Goal: Task Accomplishment & Management: Manage account settings

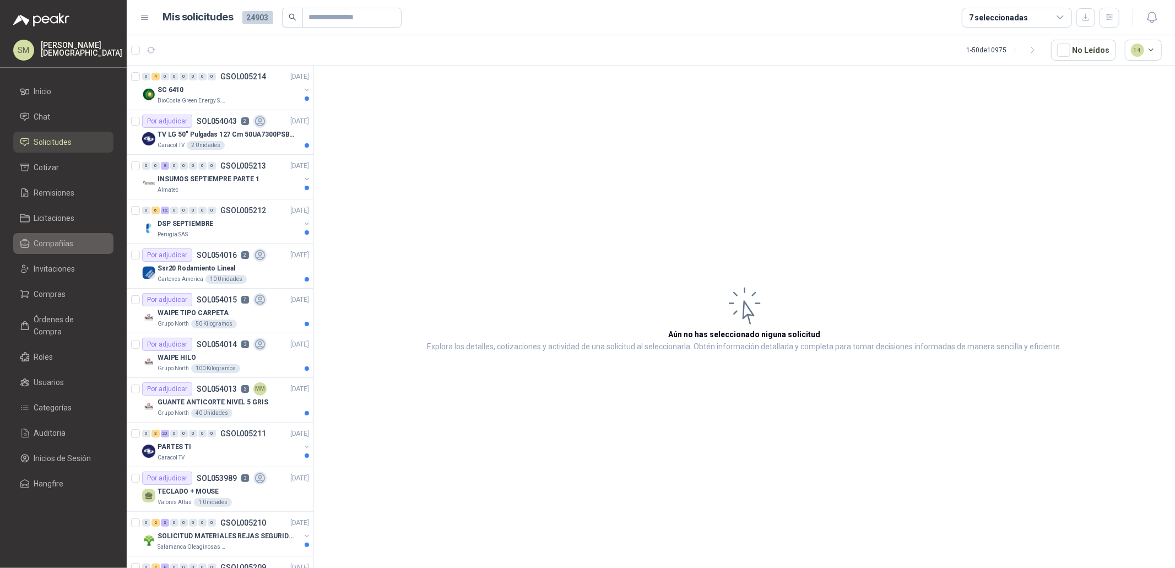
click at [63, 244] on span "Compañías" at bounding box center [54, 243] width 40 height 12
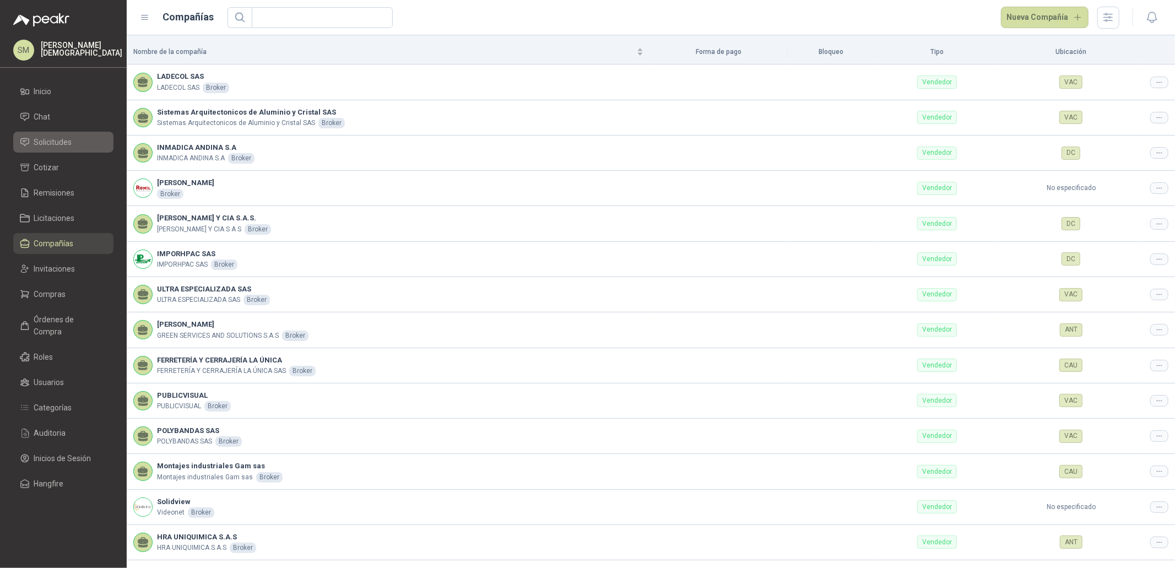
click at [67, 136] on span "Solicitudes" at bounding box center [53, 142] width 38 height 12
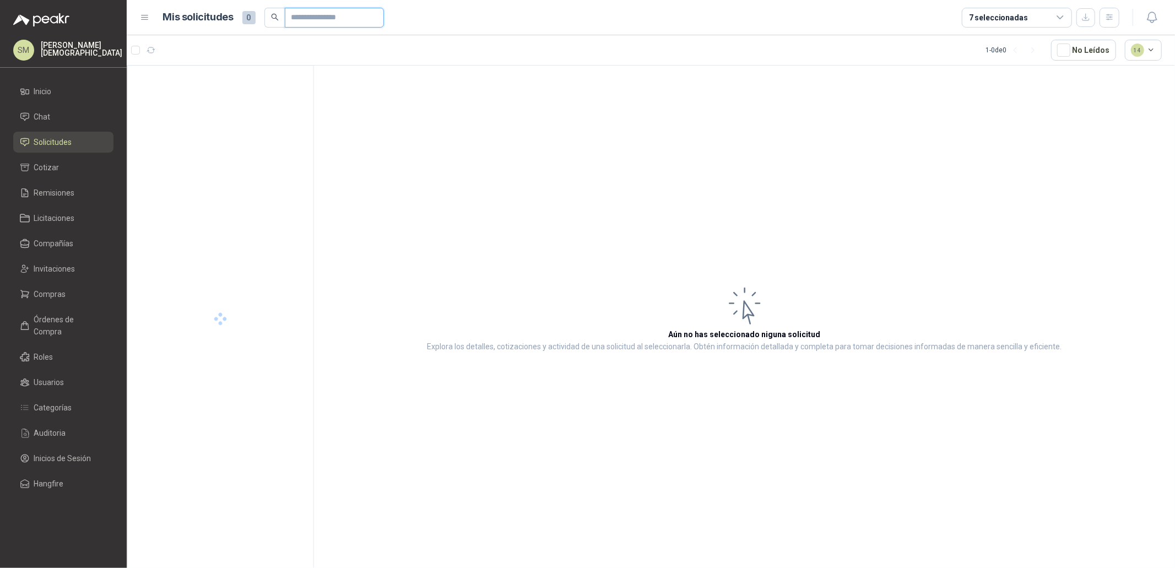
click at [322, 19] on input "text" at bounding box center [329, 17] width 77 height 19
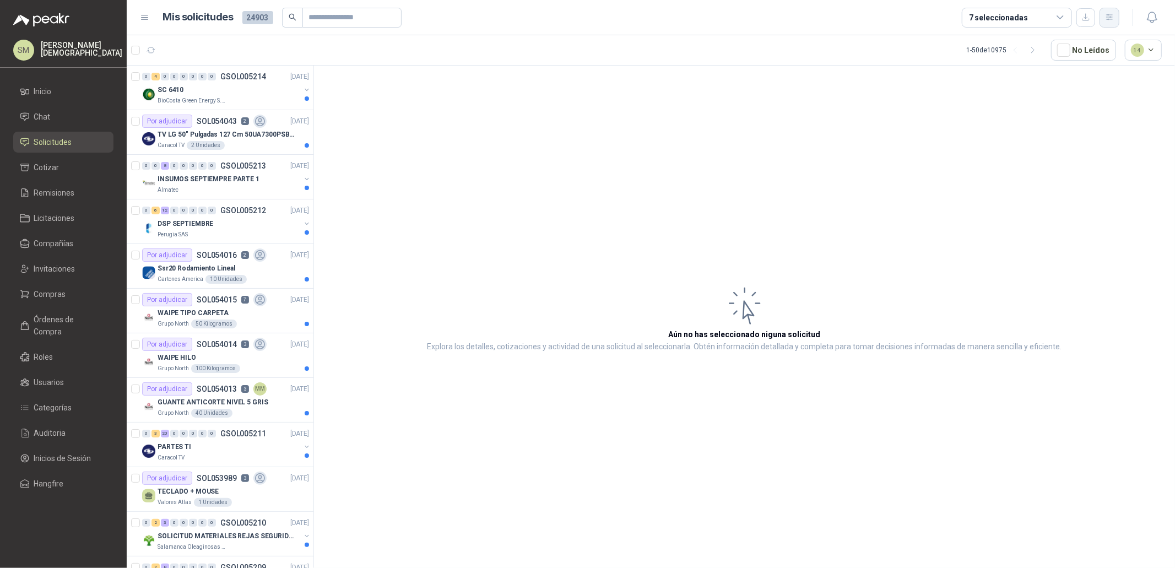
click at [1104, 16] on button "button" at bounding box center [1110, 18] width 20 height 20
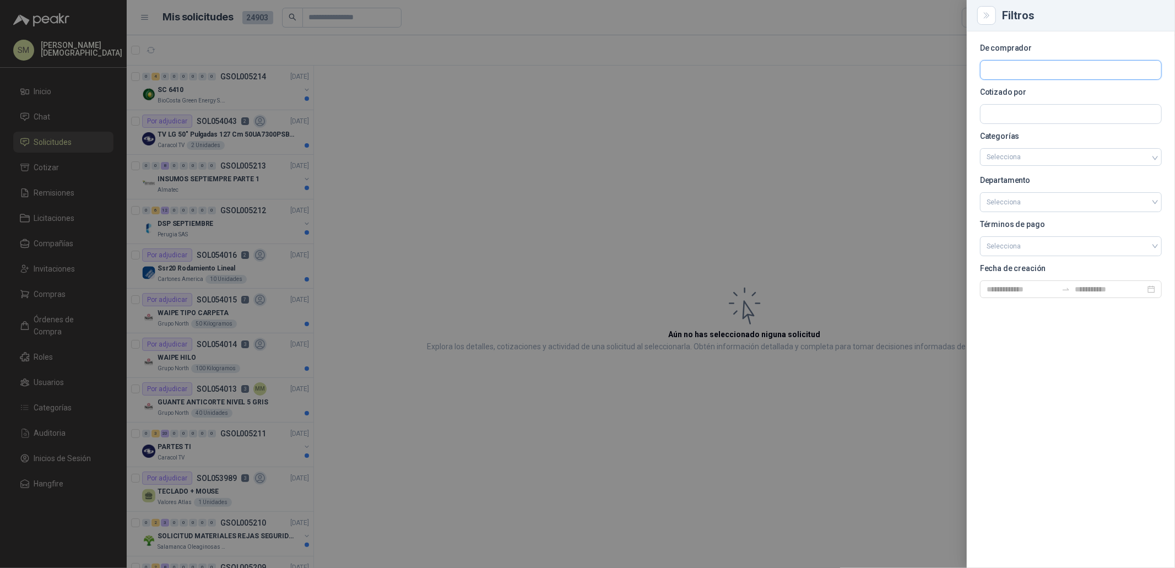
click at [1036, 72] on input "text" at bounding box center [1071, 70] width 181 height 19
type input "******"
click at [1029, 93] on p "Patojito" at bounding box center [1055, 93] width 99 height 7
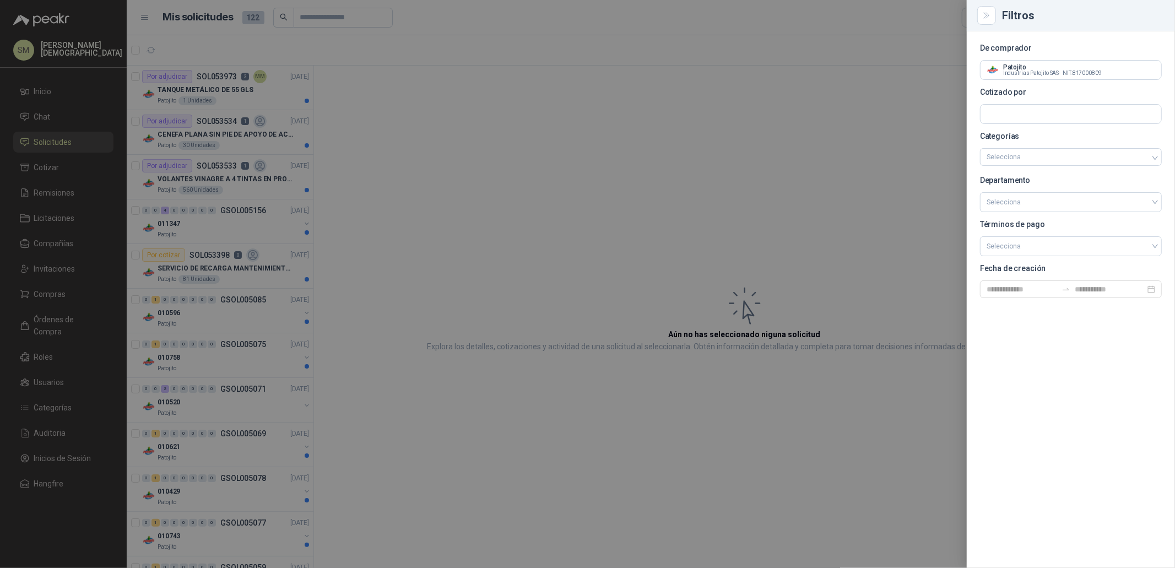
click at [385, 98] on div at bounding box center [587, 284] width 1175 height 568
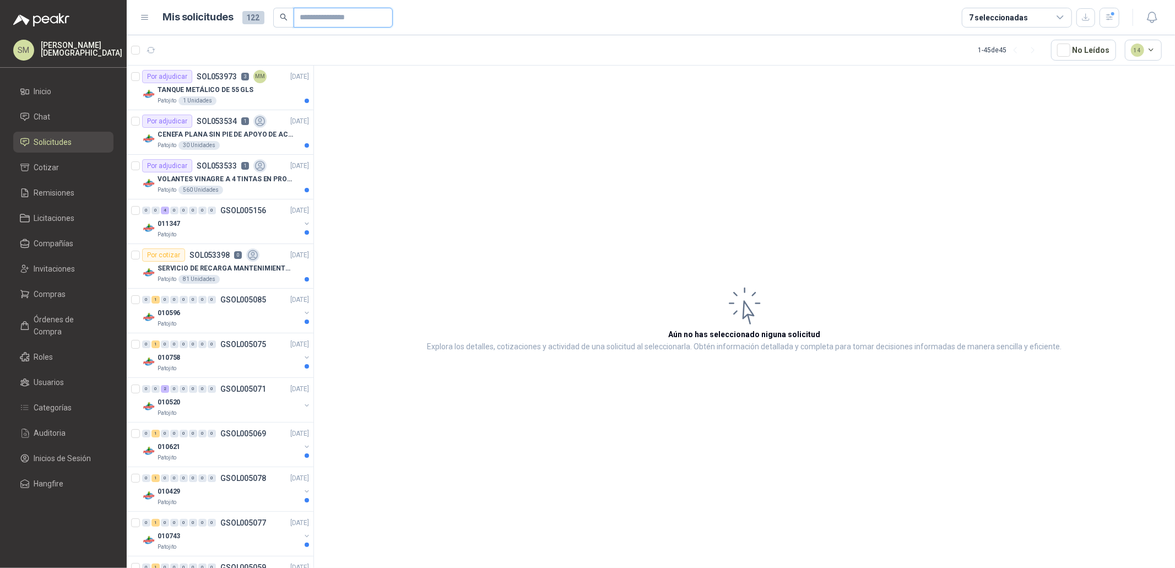
click at [321, 15] on input "text" at bounding box center [338, 17] width 77 height 19
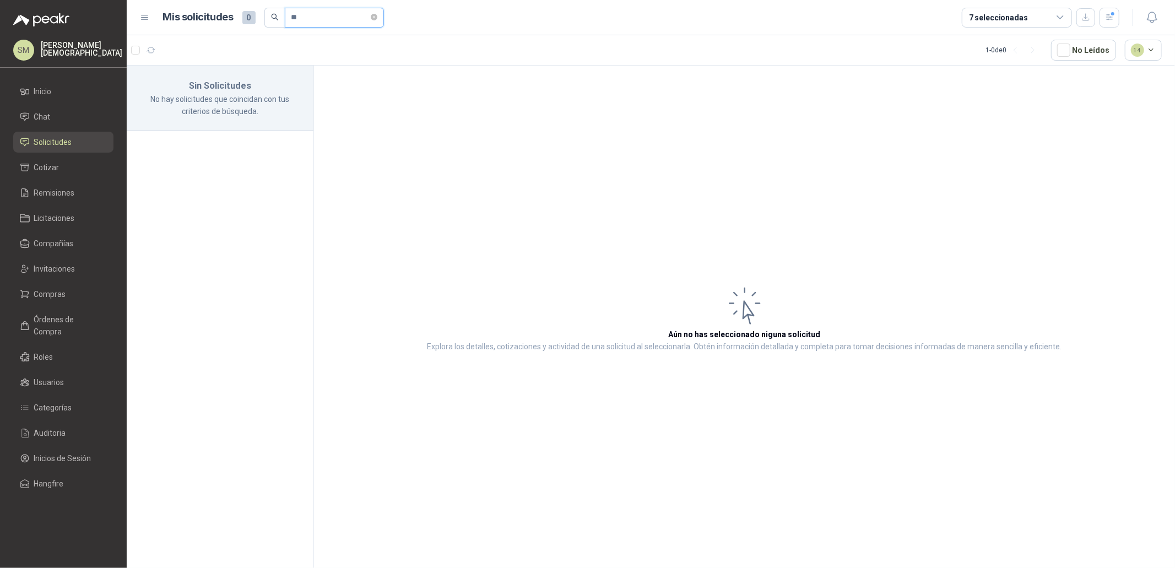
type input "*"
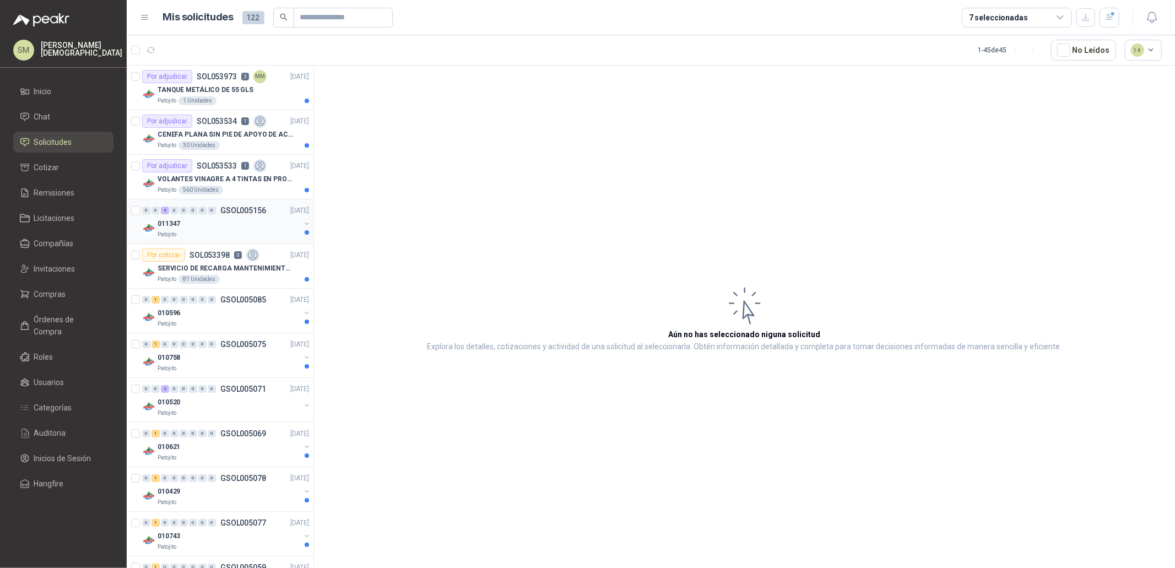
click at [229, 224] on div "011347" at bounding box center [229, 223] width 143 height 13
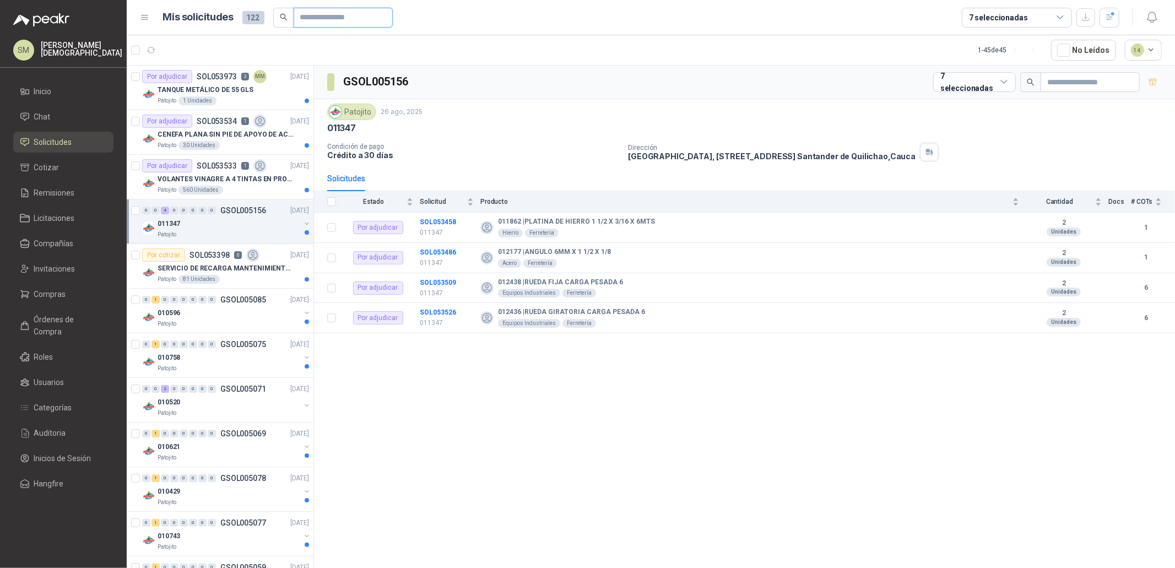
click at [336, 19] on input "text" at bounding box center [338, 17] width 77 height 19
type input "*****"
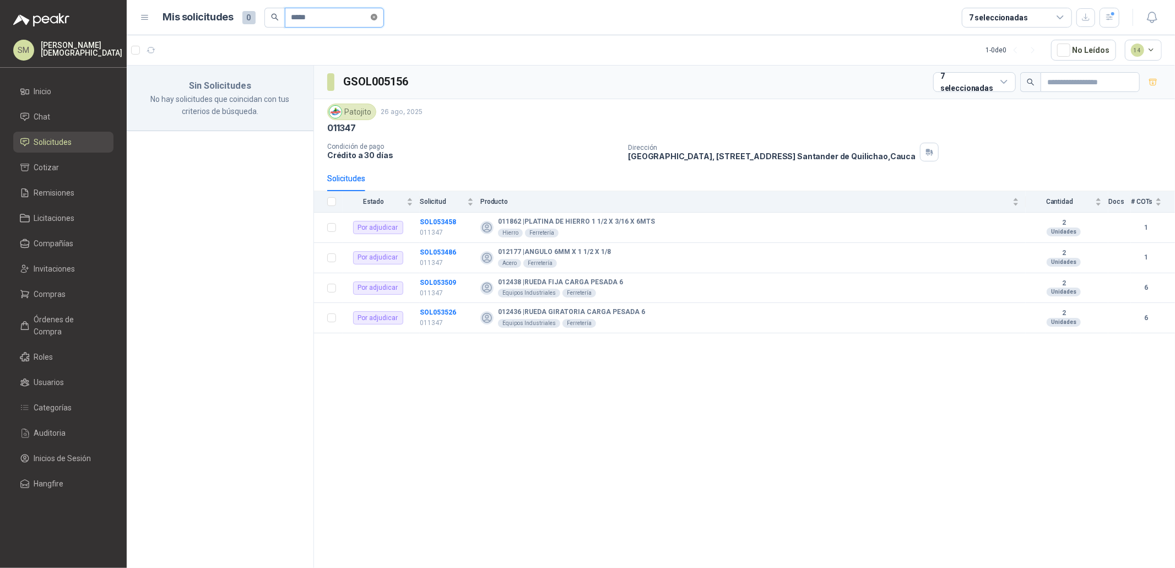
click at [376, 17] on icon "close-circle" at bounding box center [374, 17] width 7 height 7
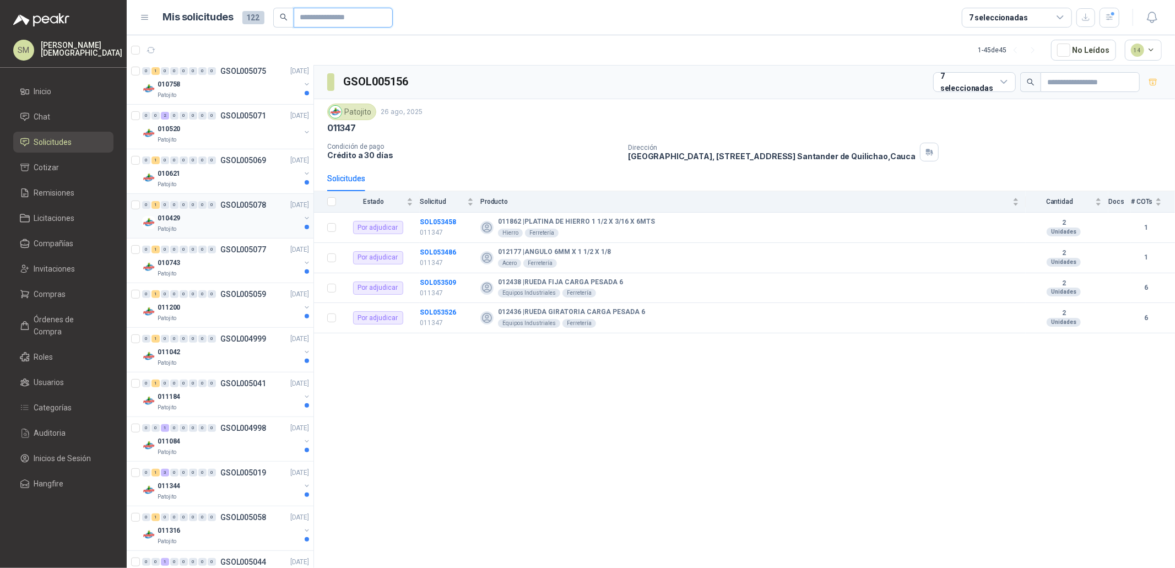
scroll to position [294, 0]
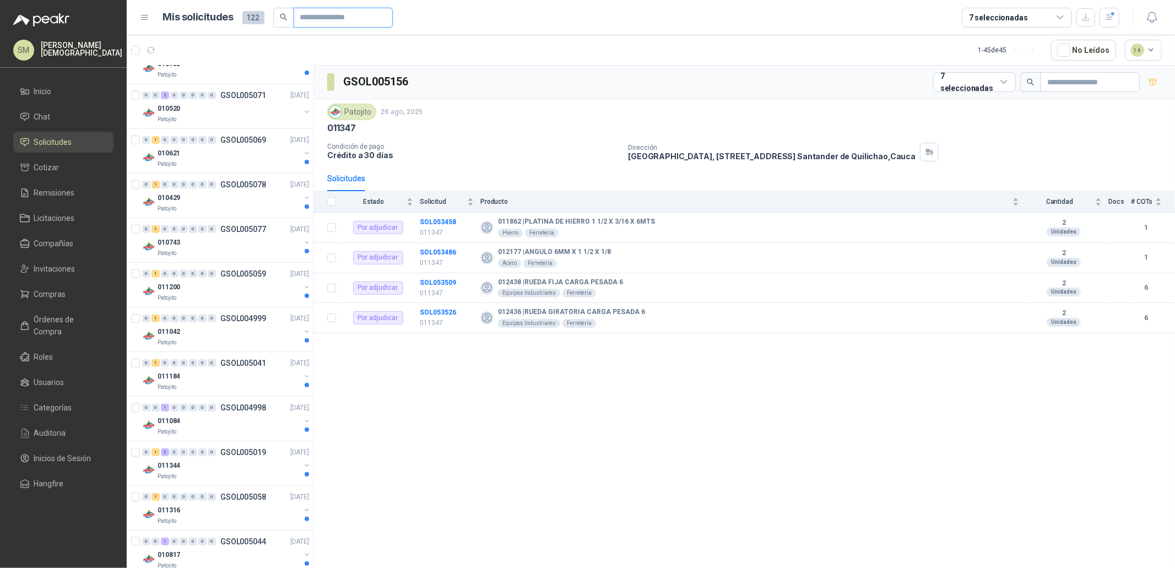
click at [335, 15] on input "text" at bounding box center [338, 17] width 77 height 19
type input "******"
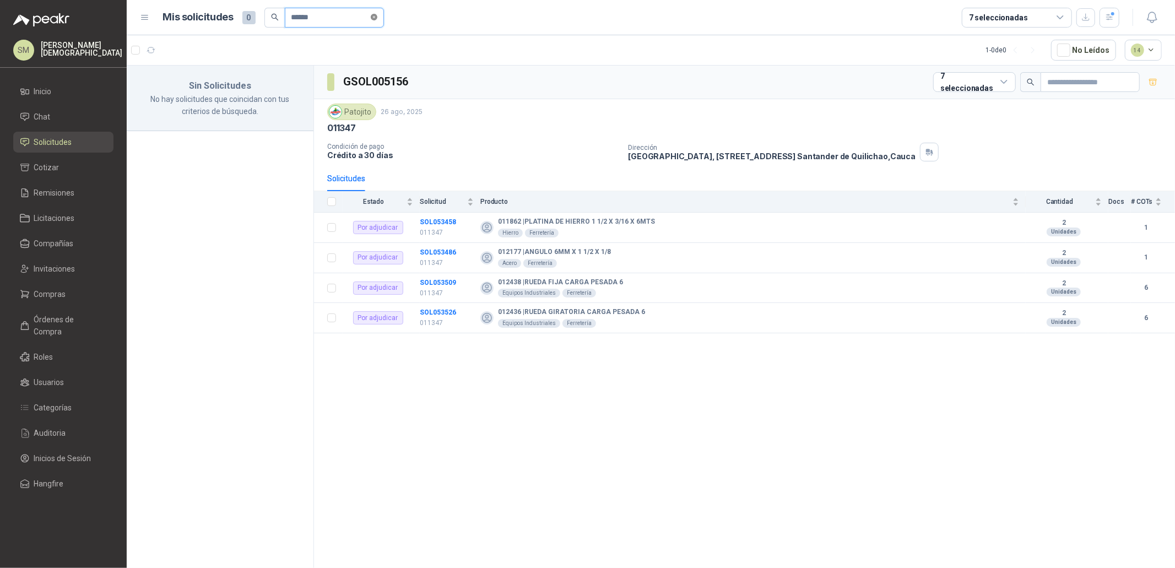
click at [377, 17] on icon "close-circle" at bounding box center [374, 17] width 7 height 7
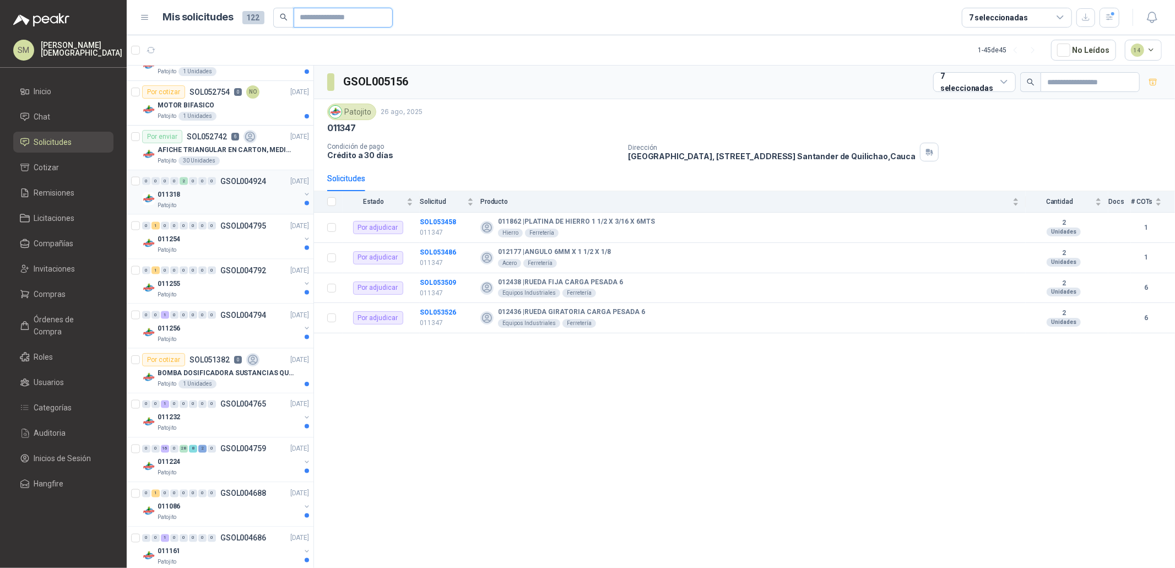
scroll to position [1518, 0]
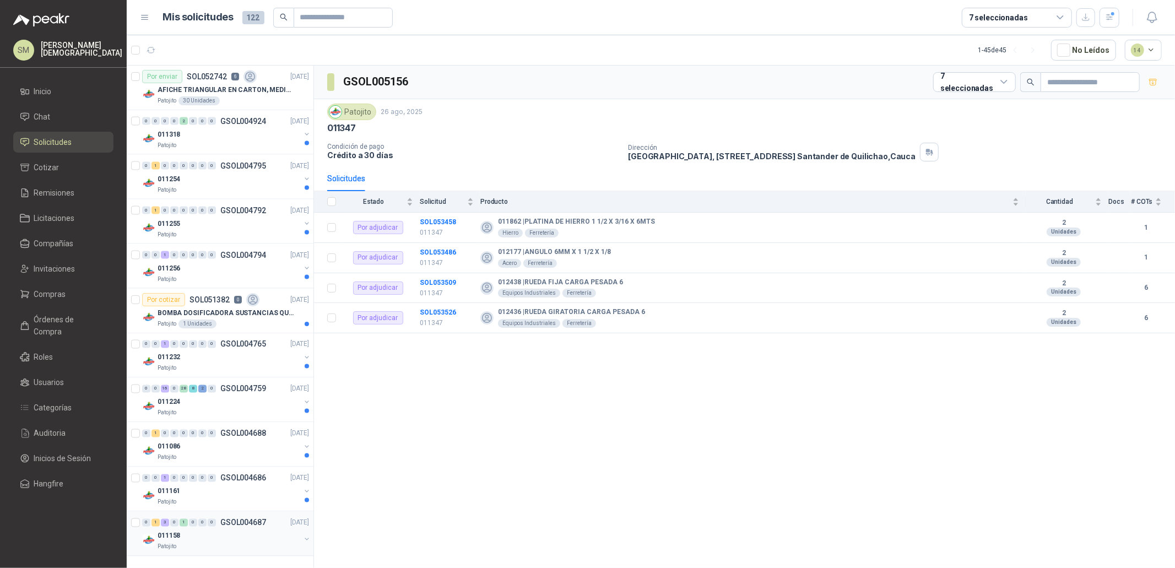
click at [235, 527] on p "GSOL004687" at bounding box center [243, 523] width 46 height 8
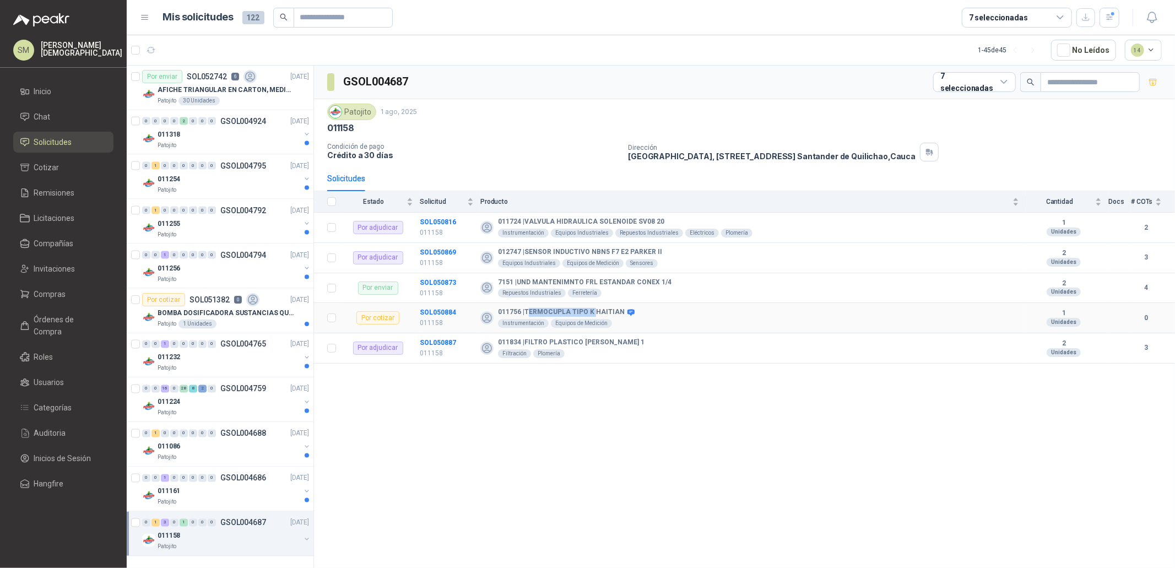
drag, startPoint x: 529, startPoint y: 312, endPoint x: 592, endPoint y: 313, distance: 63.4
click at [592, 313] on b "011756 | TERMOCUPLA TIPO K HAITIAN" at bounding box center [561, 312] width 127 height 9
click at [601, 314] on b "011756 | TERMOCUPLA TIPO K HAITIAN" at bounding box center [561, 312] width 127 height 9
click at [432, 313] on b "SOL050884" at bounding box center [438, 313] width 36 height 8
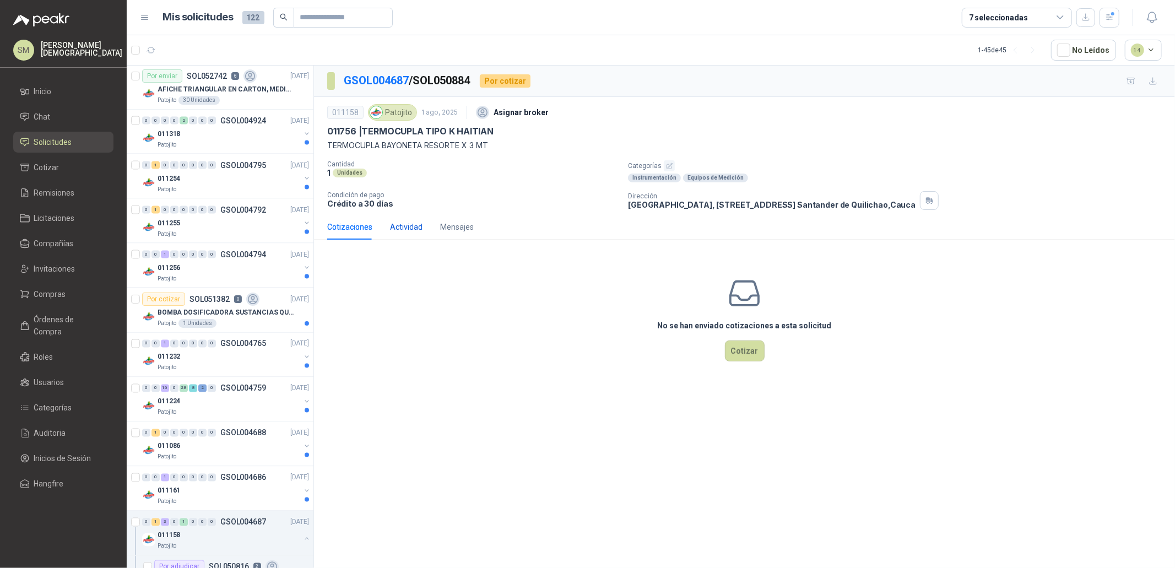
click at [403, 223] on div "Actividad" at bounding box center [406, 227] width 33 height 12
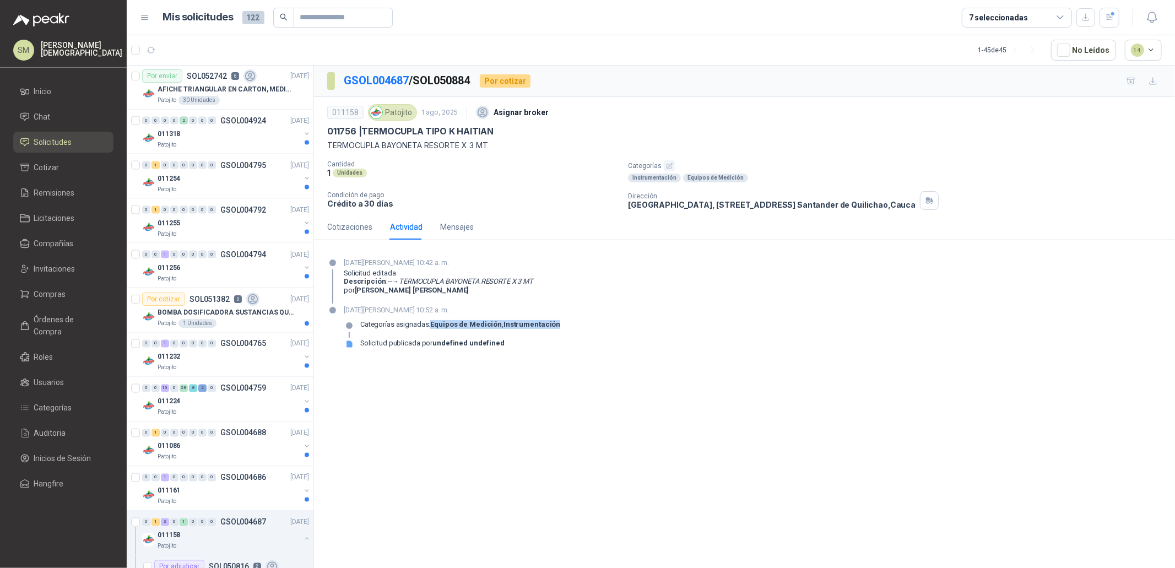
drag, startPoint x: 435, startPoint y: 325, endPoint x: 530, endPoint y: 333, distance: 95.1
click at [529, 333] on div "Categorías asignadas: Equipos de Medición , Instrumentación" at bounding box center [460, 329] width 200 height 18
click at [540, 325] on strong "Instrumentación" at bounding box center [532, 324] width 57 height 8
click at [669, 164] on icon "button" at bounding box center [670, 166] width 6 height 6
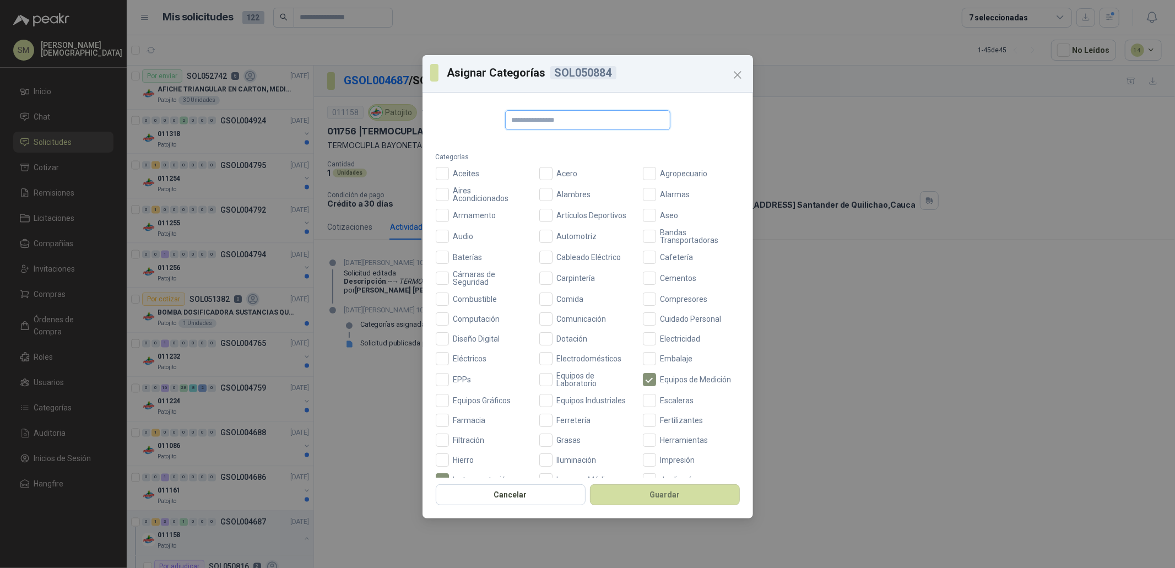
click at [577, 121] on input "text" at bounding box center [587, 120] width 165 height 20
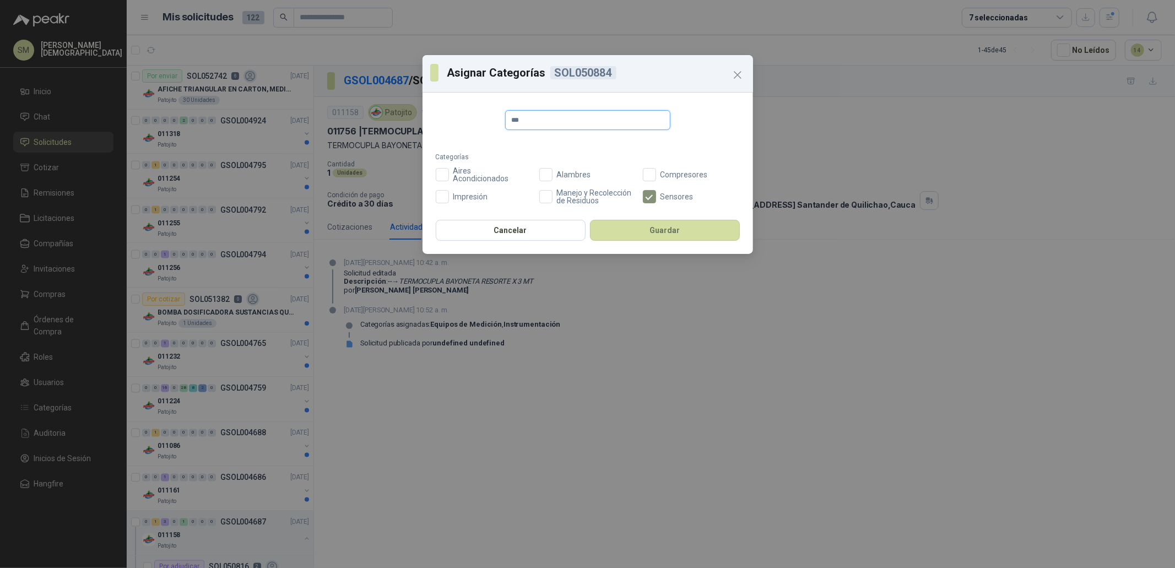
drag, startPoint x: 531, startPoint y: 120, endPoint x: 502, endPoint y: 121, distance: 28.7
click at [502, 121] on div "*** Categorías Aceites Acero Agropecuario Aires Acondicionados Alambres Alarmas…" at bounding box center [588, 157] width 304 height 94
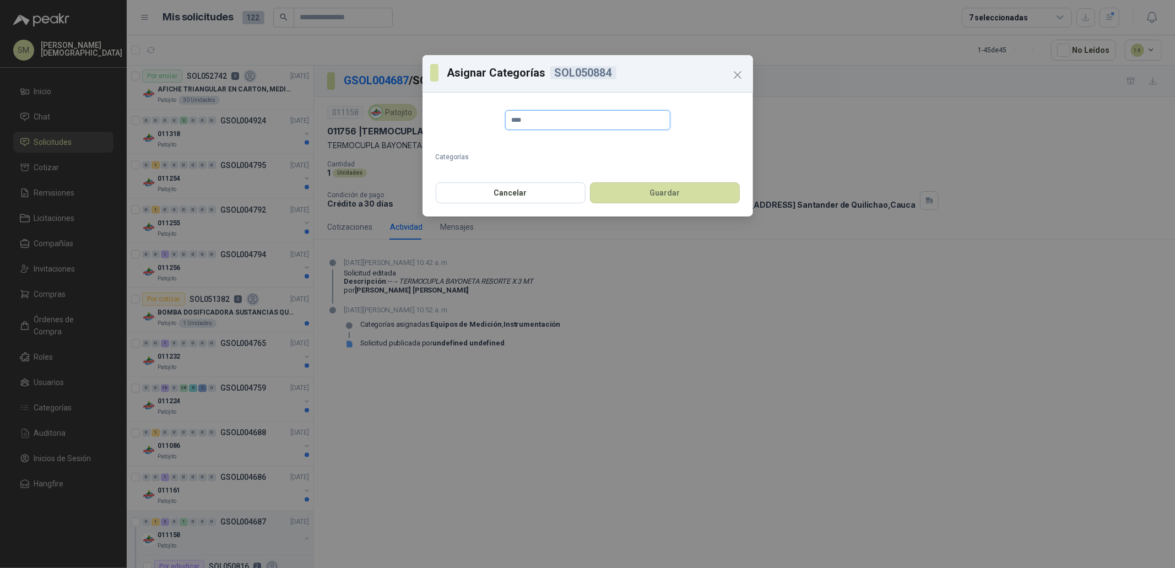
type input "*****"
drag, startPoint x: 548, startPoint y: 121, endPoint x: 510, endPoint y: 121, distance: 38.6
click at [510, 121] on input "*****" at bounding box center [587, 120] width 165 height 20
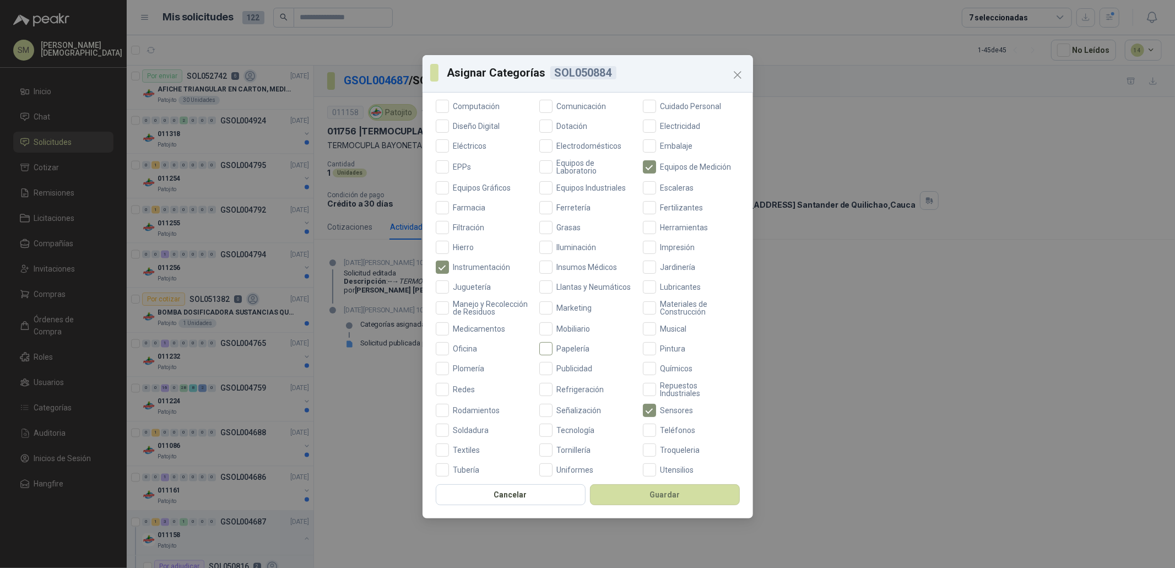
scroll to position [250, 0]
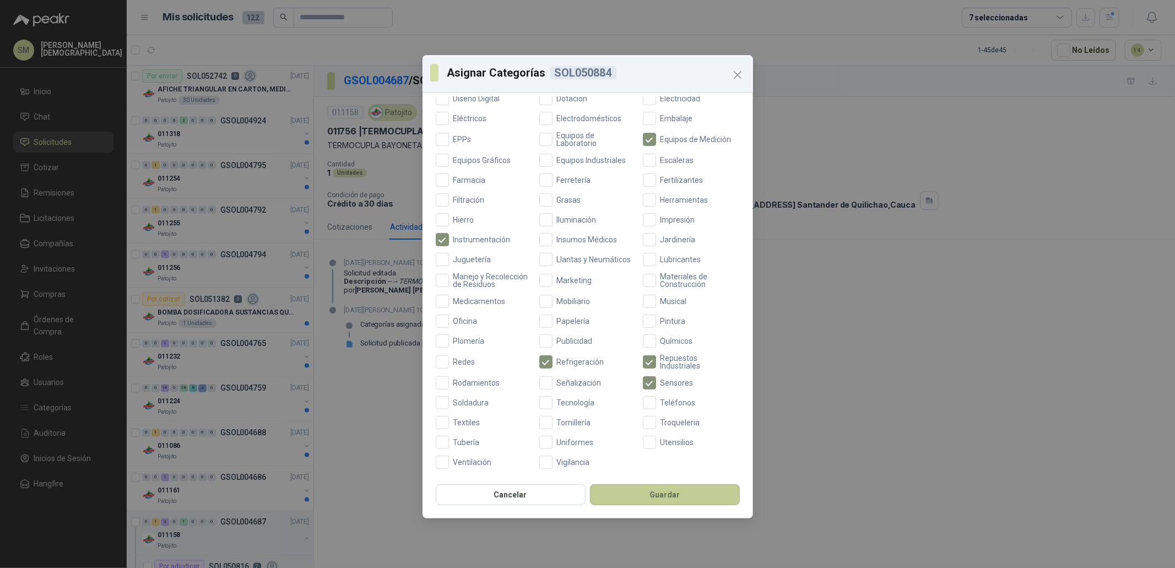
click at [657, 495] on button "Guardar" at bounding box center [665, 494] width 150 height 21
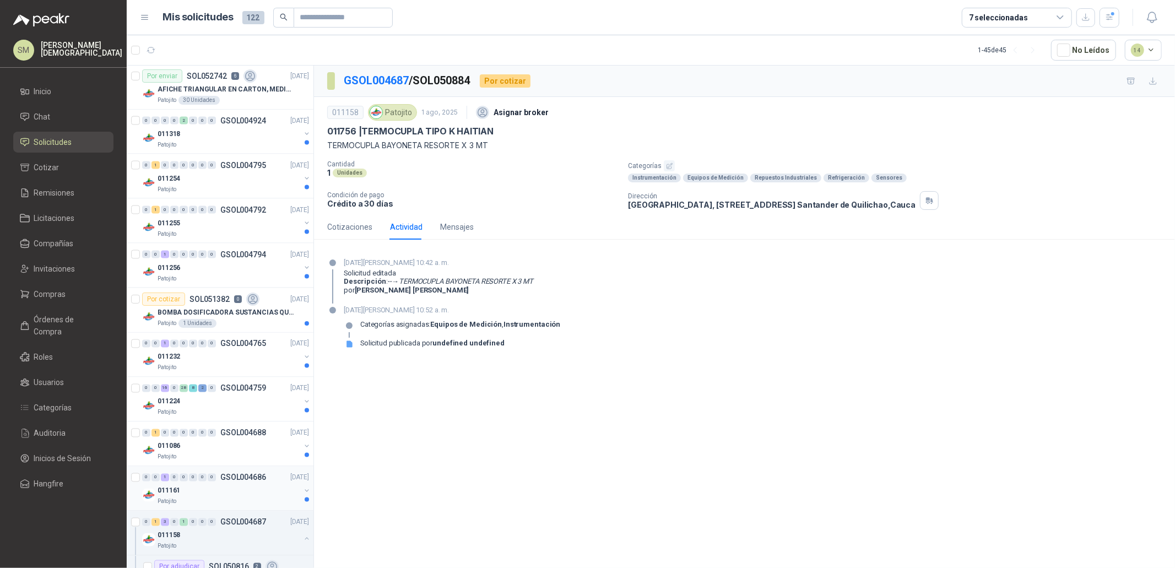
click at [226, 493] on div "011161" at bounding box center [229, 490] width 143 height 13
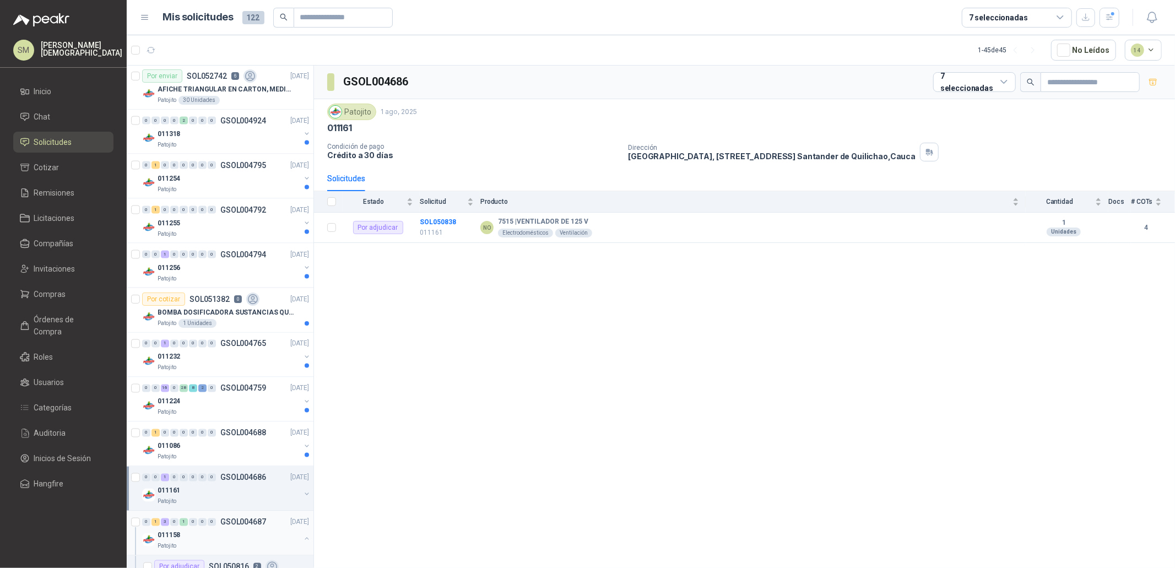
click at [239, 520] on p "GSOL004687" at bounding box center [243, 522] width 46 height 8
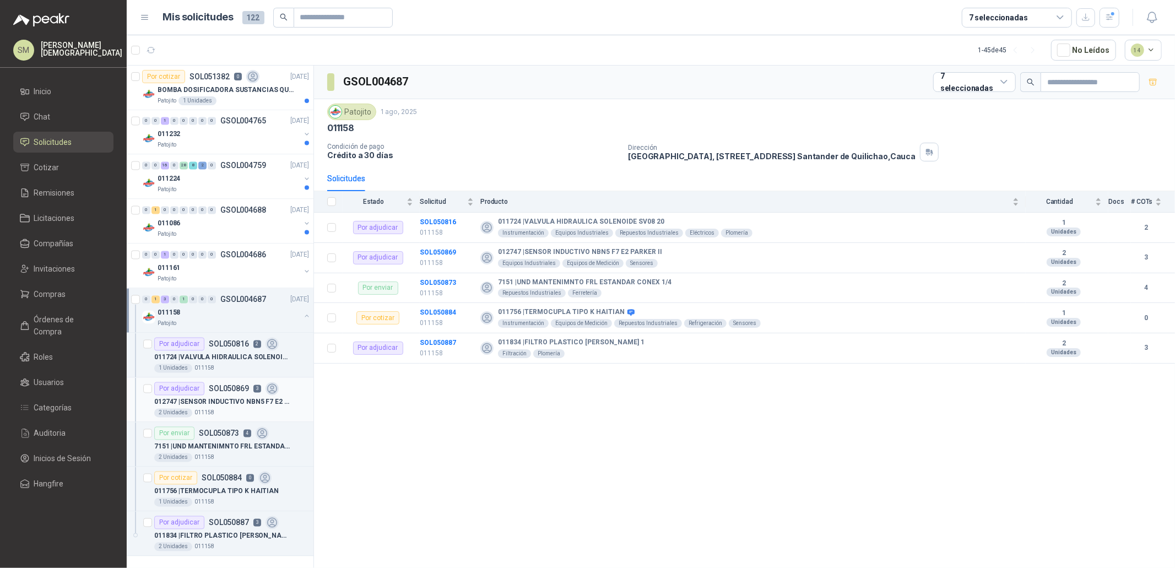
scroll to position [1737, 0]
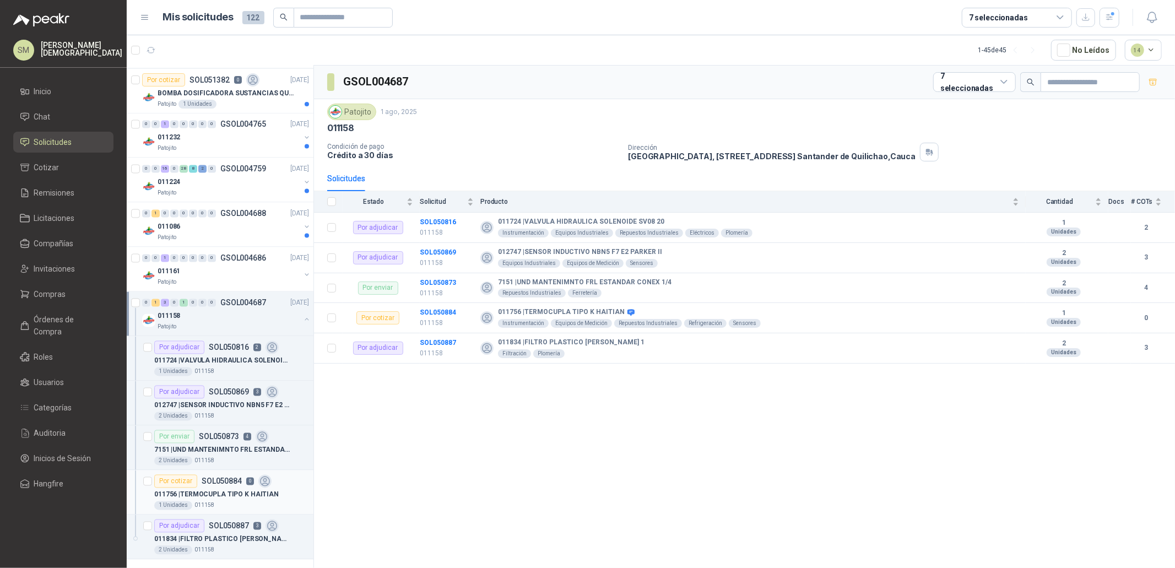
click at [244, 495] on p "011756 | TERMOCUPLA TIPO K HAITIAN" at bounding box center [216, 495] width 125 height 10
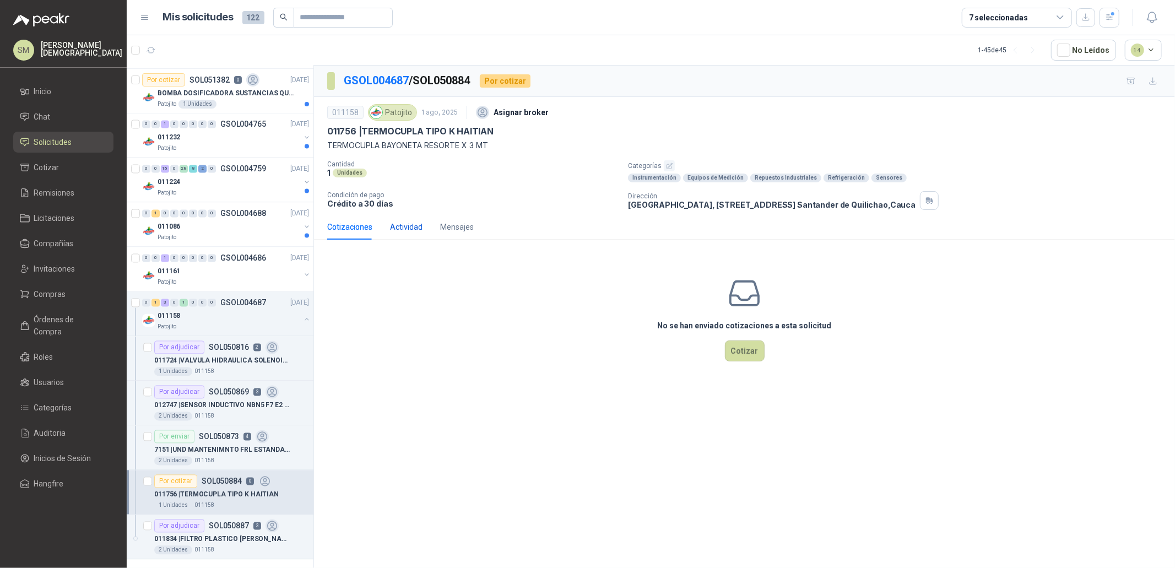
click at [409, 230] on div "Actividad" at bounding box center [406, 227] width 33 height 12
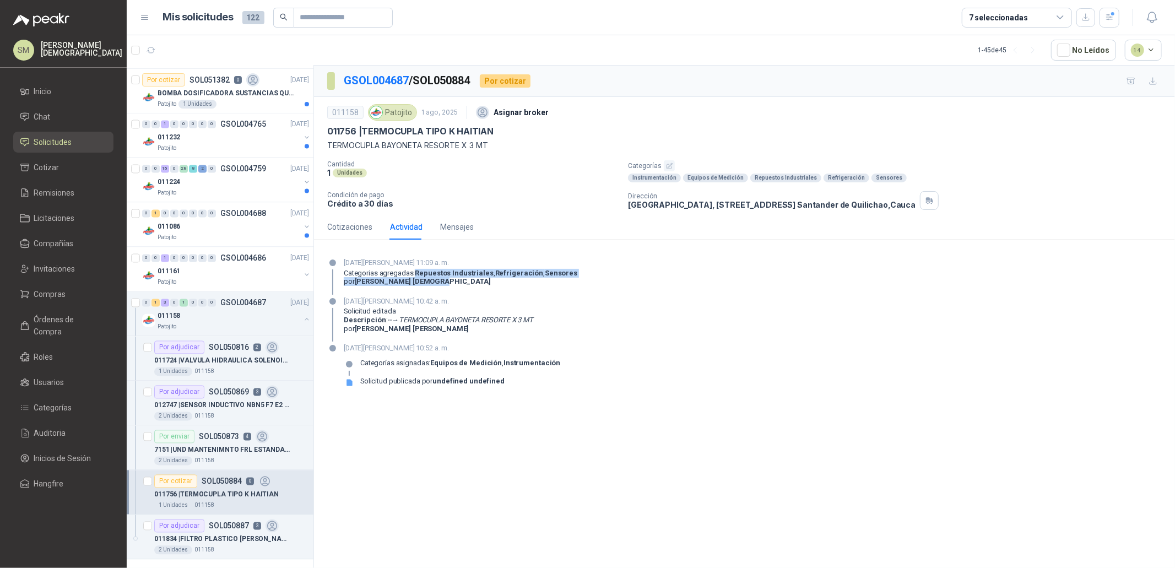
drag, startPoint x: 418, startPoint y: 275, endPoint x: 451, endPoint y: 279, distance: 33.9
click at [451, 279] on div "Categorias agregadas: Repuestos Industriales , Refrigeración , Sensores por [PE…" at bounding box center [461, 277] width 234 height 17
click at [452, 286] on div "[DATE][PERSON_NAME] 11:09 a. m. Categorias agregadas: Repuestos Industriales , …" at bounding box center [461, 275] width 234 height 37
drag, startPoint x: 433, startPoint y: 363, endPoint x: 557, endPoint y: 363, distance: 124.0
click at [557, 363] on div "[DATE][PERSON_NAME] 10:52 a. m. Categorías asignadas: Equipos de Medición , Ins…" at bounding box center [744, 369] width 835 height 53
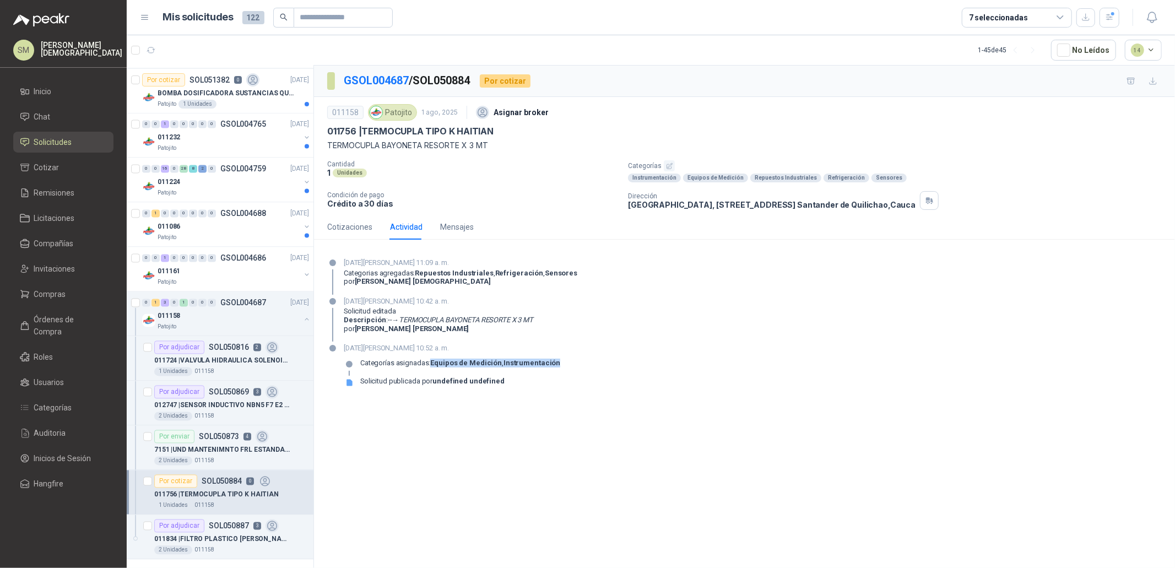
click at [555, 373] on div "[DATE][PERSON_NAME] 10:52 a. m. Categorías asignadas: Equipos de Medición , Ins…" at bounding box center [744, 369] width 835 height 53
click at [247, 403] on p "012747 | SENSOR INDUCTIVO NBN5 F7 E2 [PERSON_NAME] II" at bounding box center [222, 406] width 137 height 10
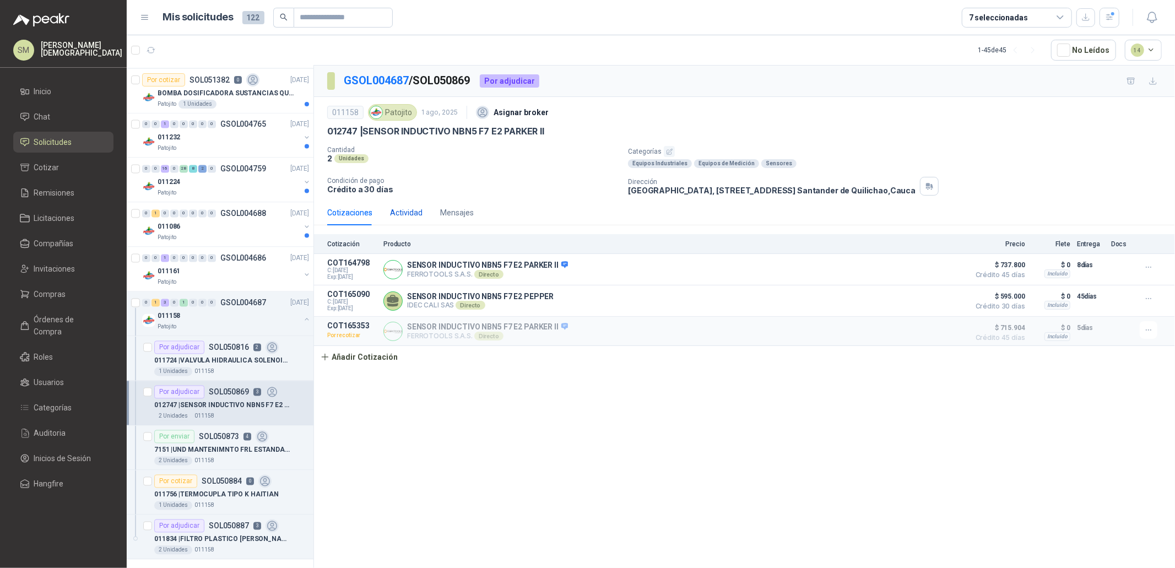
click at [409, 216] on div "Actividad" at bounding box center [406, 213] width 33 height 12
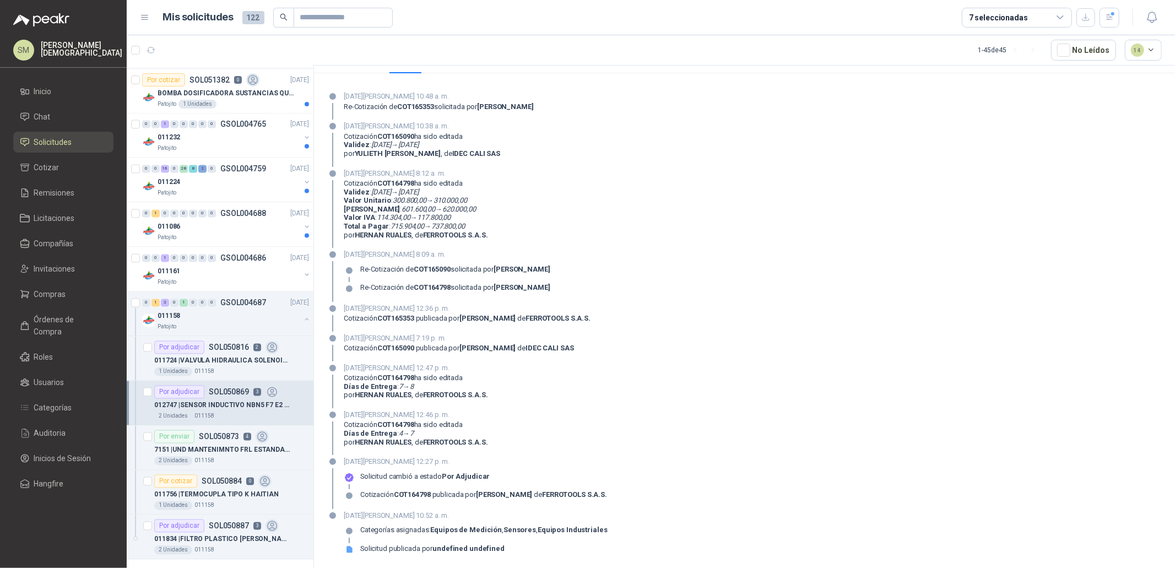
scroll to position [144, 0]
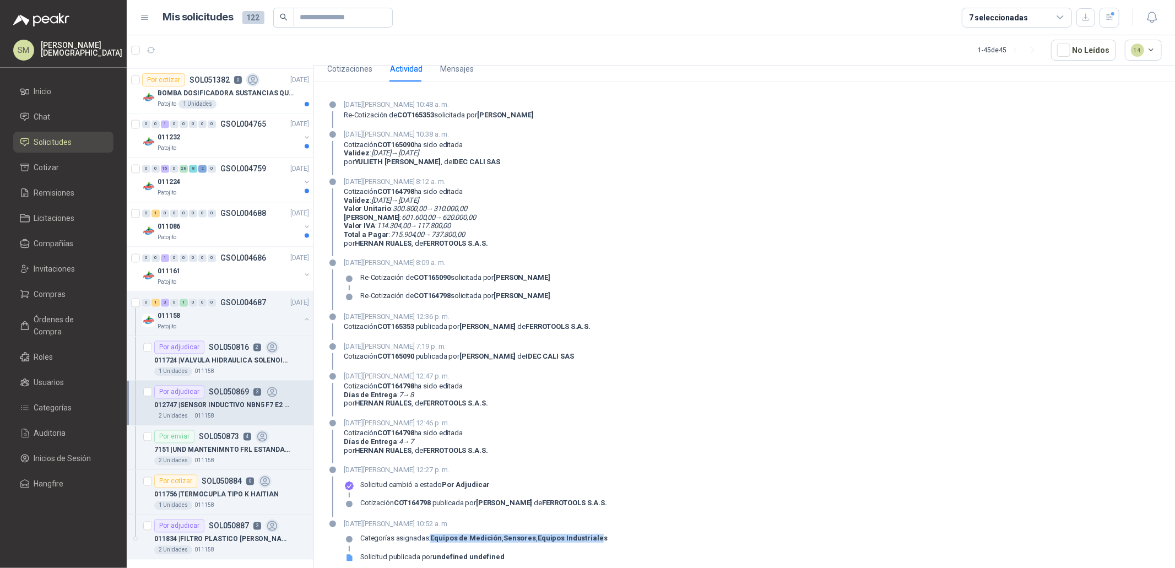
drag, startPoint x: 433, startPoint y: 539, endPoint x: 594, endPoint y: 535, distance: 160.9
click at [594, 535] on p "Categorías asignadas: Equipos de Medición , Sensores , Equipos Industriales" at bounding box center [483, 538] width 247 height 9
click at [437, 539] on strong "Equipos de Medición" at bounding box center [466, 538] width 72 height 8
click at [219, 539] on p "011834 | FILTRO PLASTICO [PERSON_NAME] 1" at bounding box center [222, 539] width 137 height 10
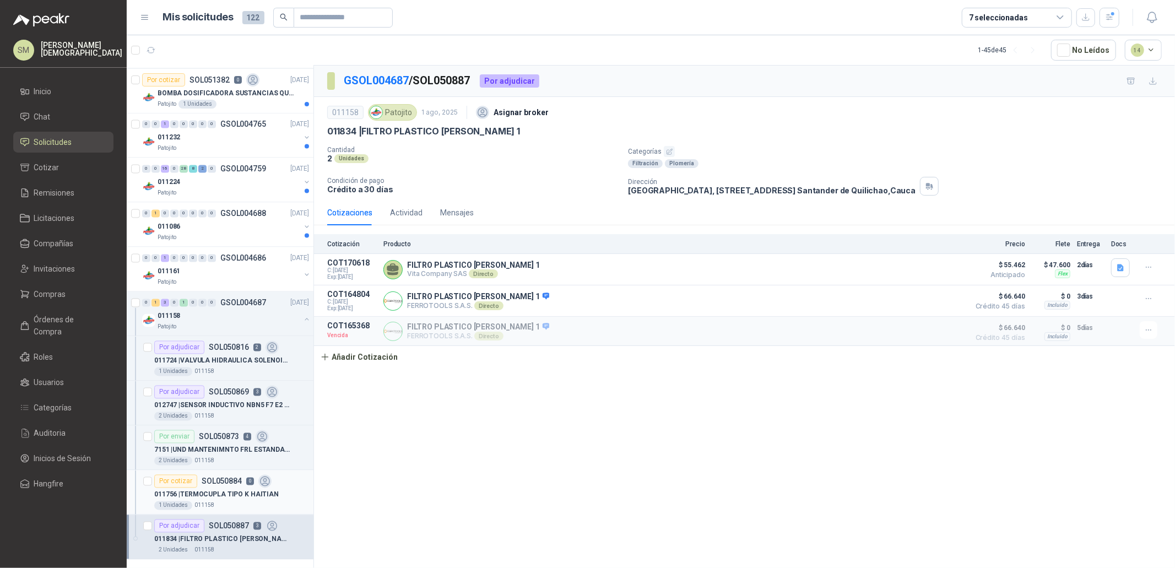
click at [235, 493] on p "011756 | TERMOCUPLA TIPO K HAITIAN" at bounding box center [216, 495] width 125 height 10
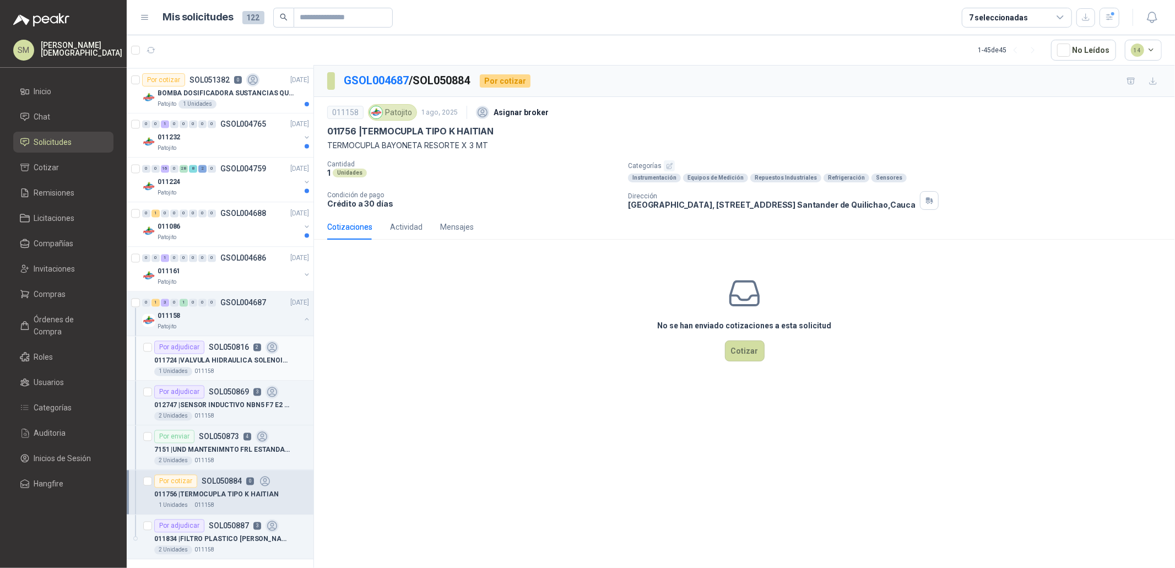
click at [217, 361] on p "011724 | VALVULA HIDRAULICA SOLENOIDE SV08 20" at bounding box center [222, 361] width 137 height 10
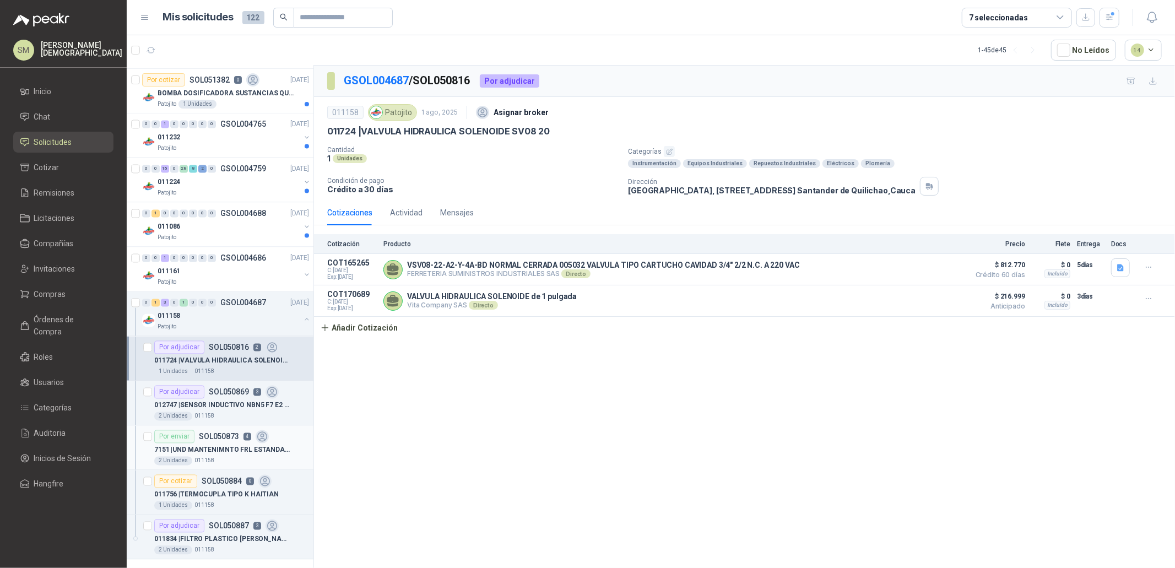
click at [231, 453] on p "7151 | UND MANTENIMNTO FRL ESTANDAR CONEX 1/4" at bounding box center [222, 450] width 137 height 10
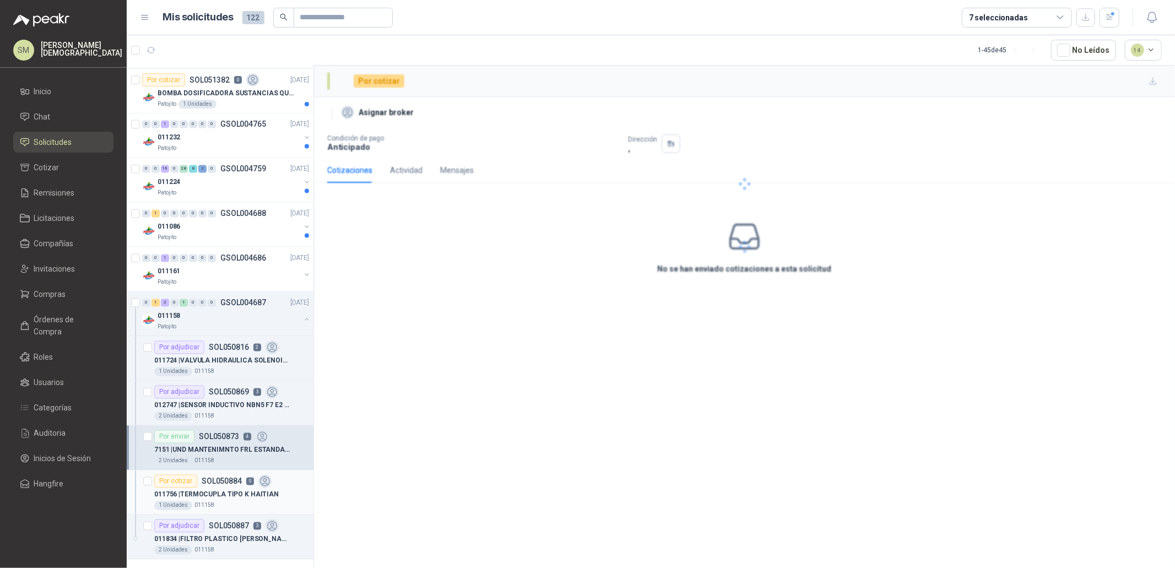
click at [228, 485] on p "SOL050884" at bounding box center [222, 482] width 40 height 8
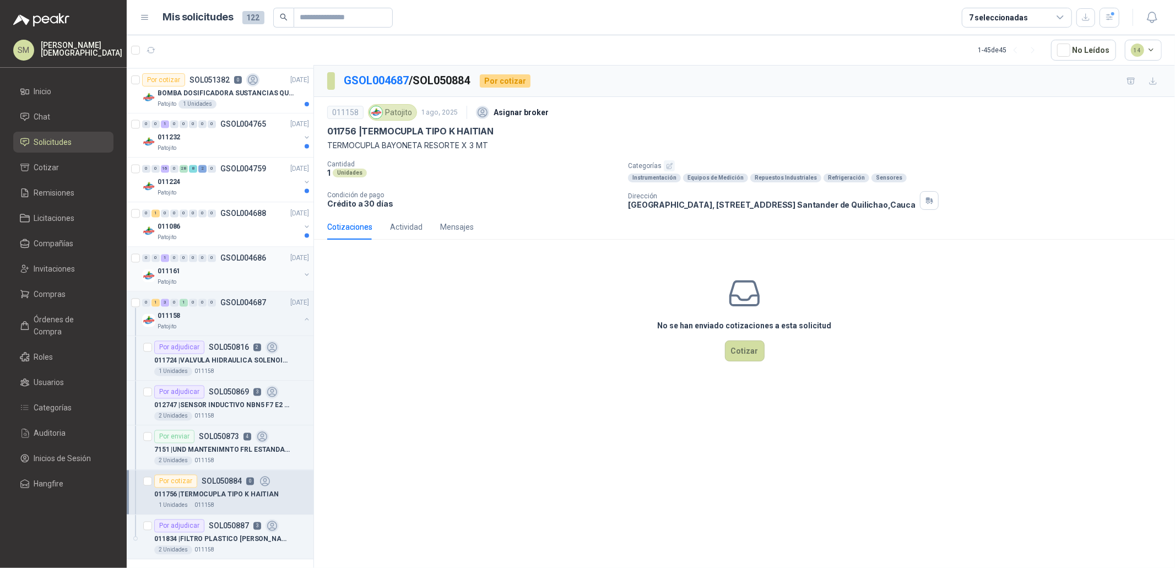
click at [221, 275] on div "011161" at bounding box center [229, 271] width 143 height 13
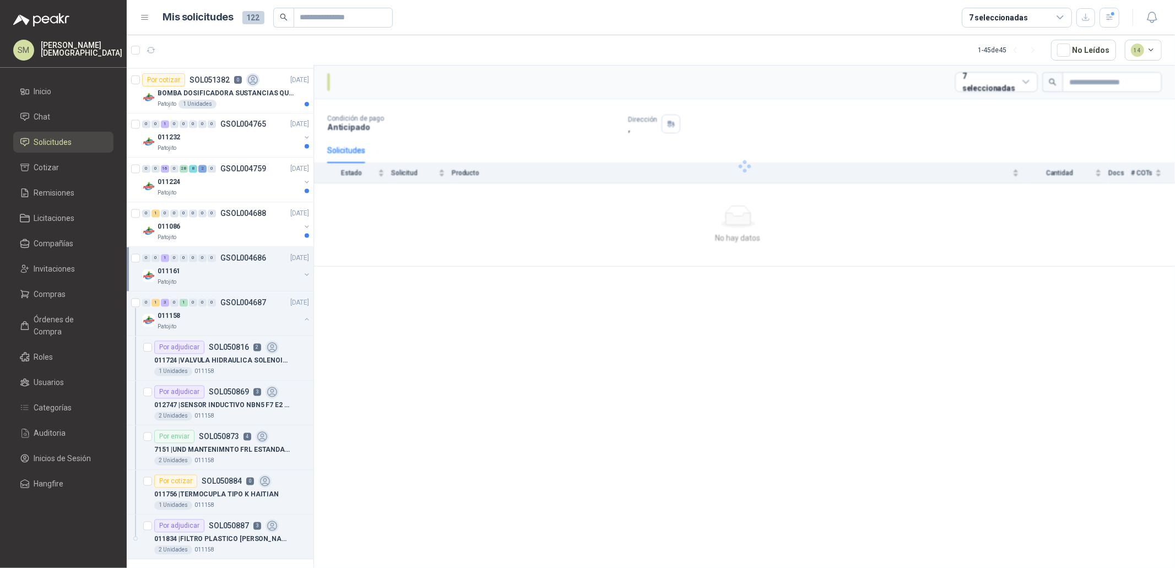
click at [240, 278] on div "011161" at bounding box center [229, 271] width 143 height 13
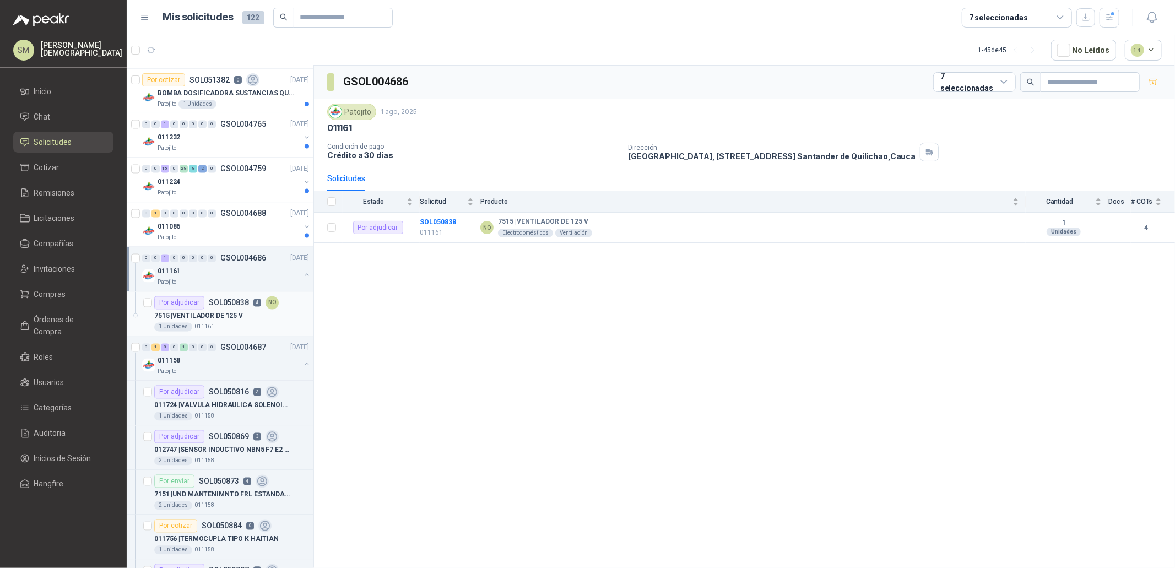
click at [245, 318] on div "7515 | VENTILADOR DE 125 V" at bounding box center [231, 316] width 155 height 13
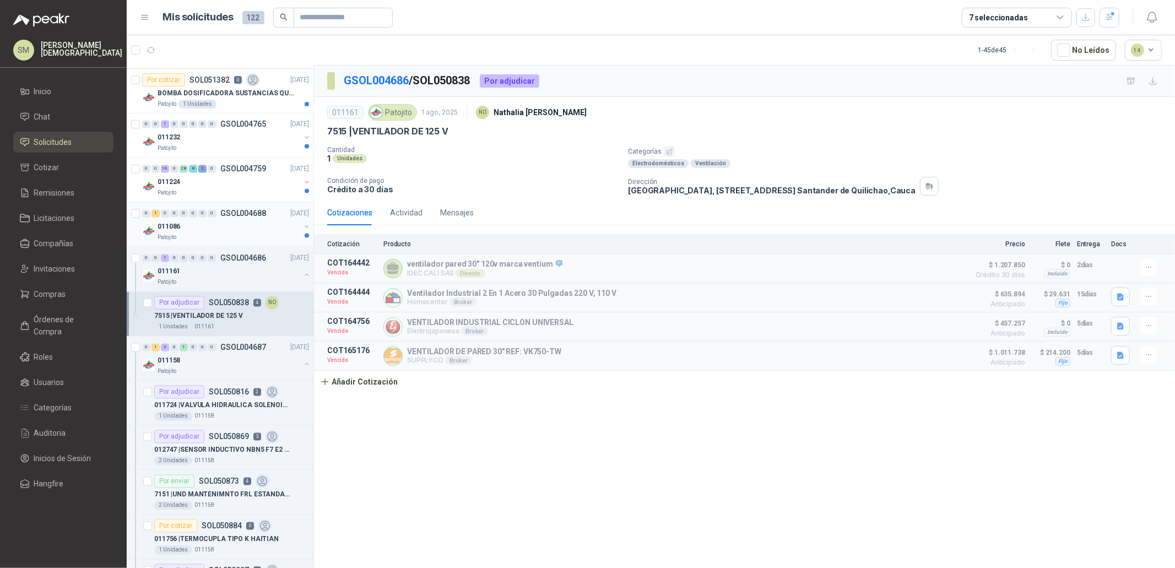
click at [226, 232] on div "011086" at bounding box center [229, 226] width 143 height 13
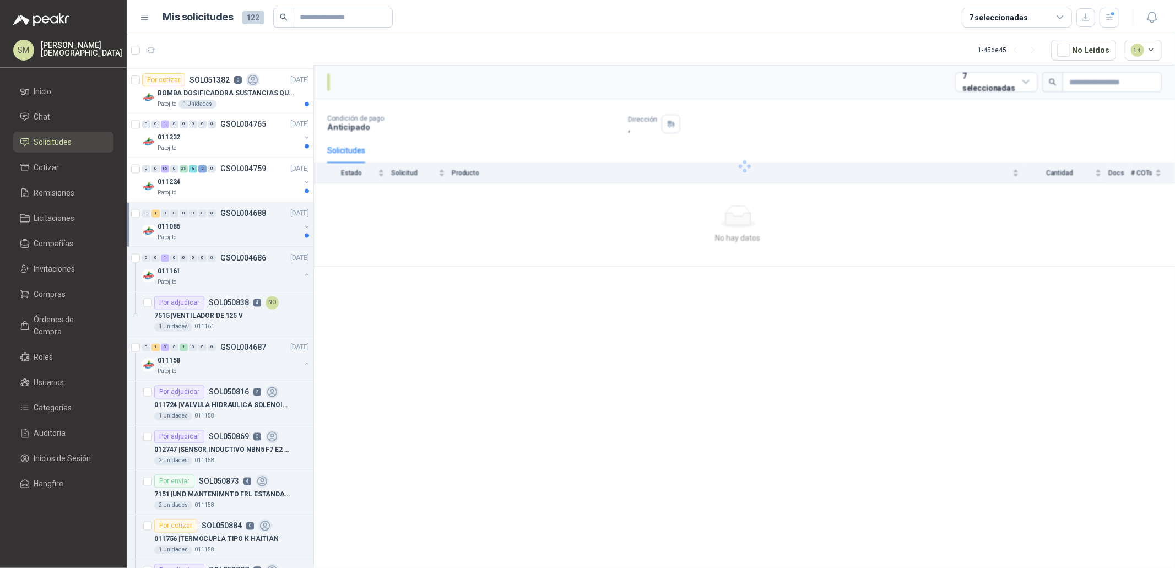
click at [234, 233] on div "011086" at bounding box center [229, 226] width 143 height 13
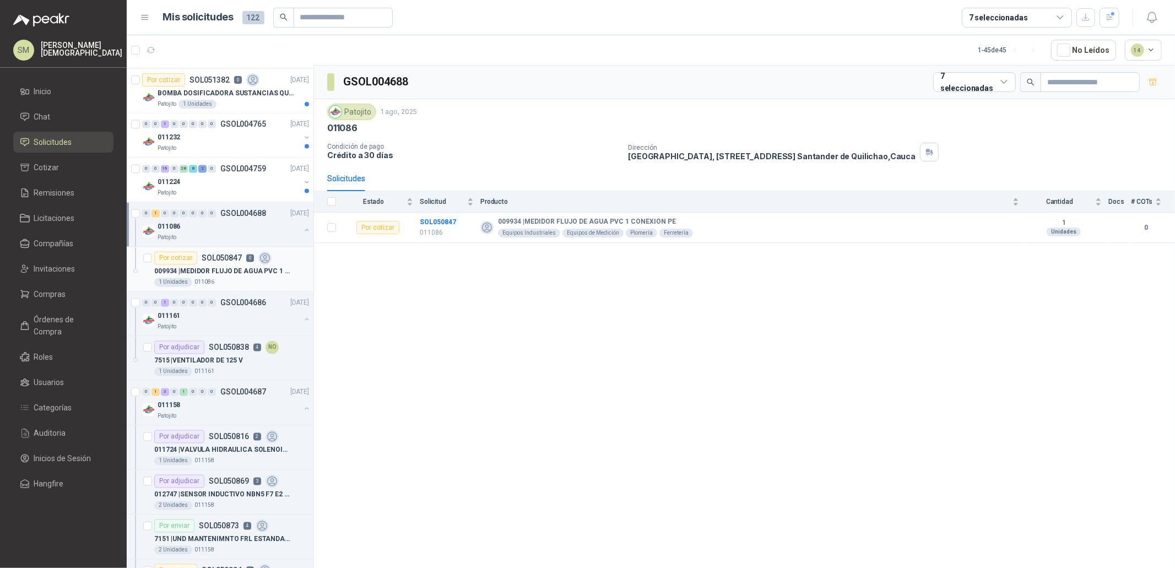
click at [238, 274] on p "009934 | MEDIDOR FLUJO DE AGUA PVC 1 CONEXION PE" at bounding box center [222, 272] width 137 height 10
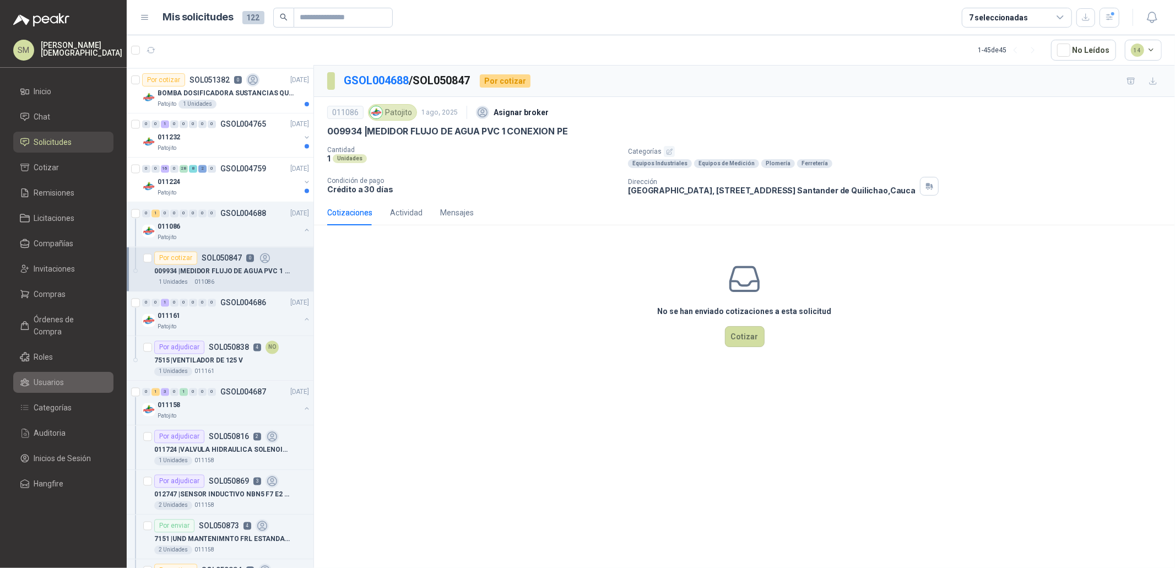
click at [60, 376] on span "Usuarios" at bounding box center [49, 382] width 30 height 12
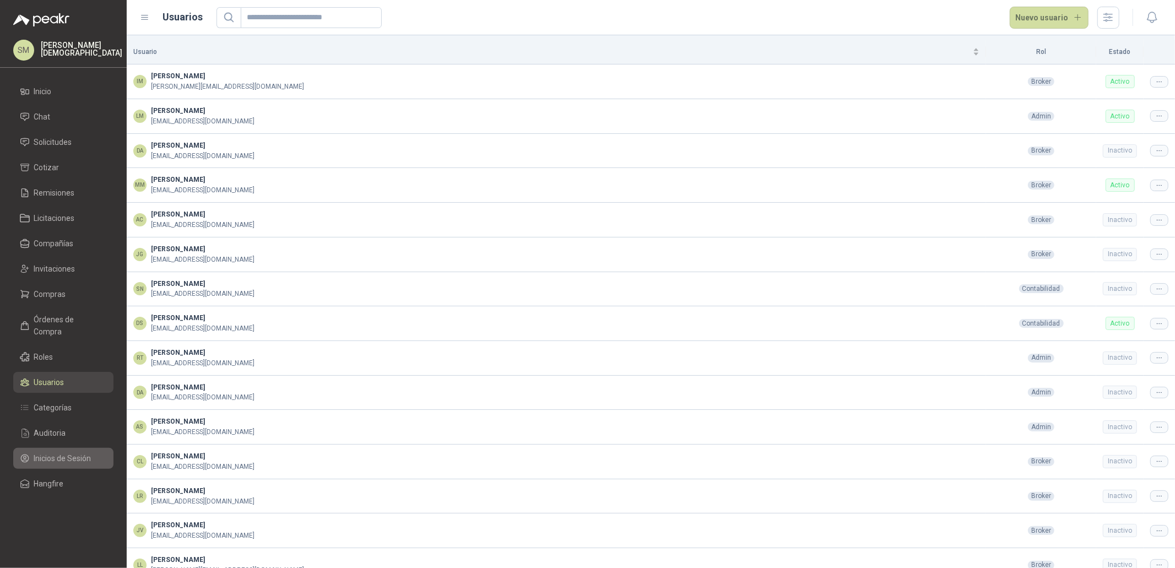
click at [63, 452] on span "Inicios de Sesión" at bounding box center [62, 458] width 57 height 12
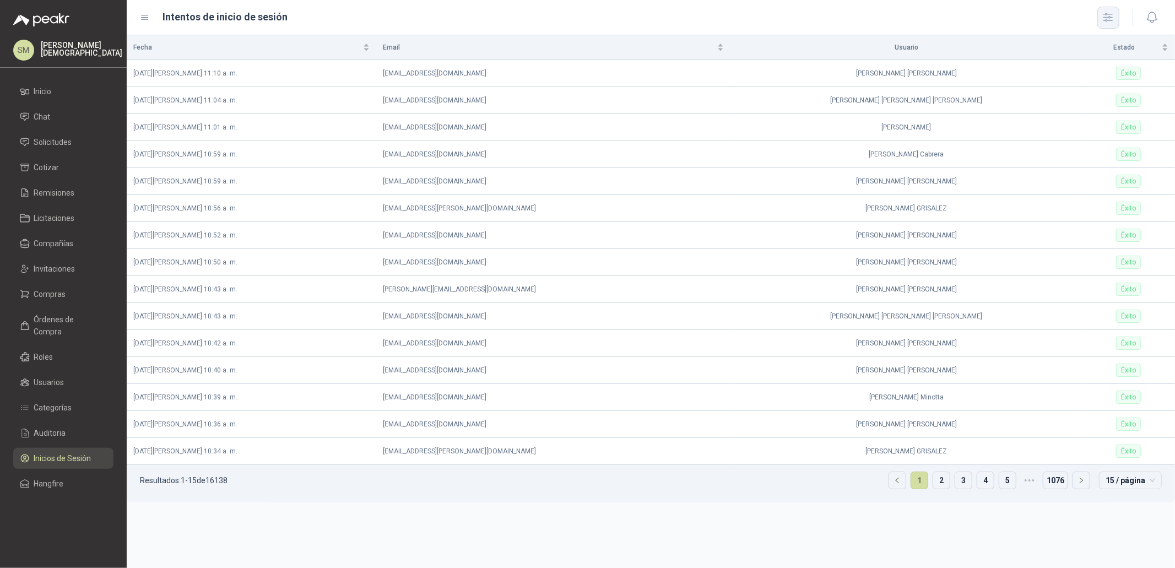
click at [1107, 11] on icon "button" at bounding box center [1108, 17] width 13 height 13
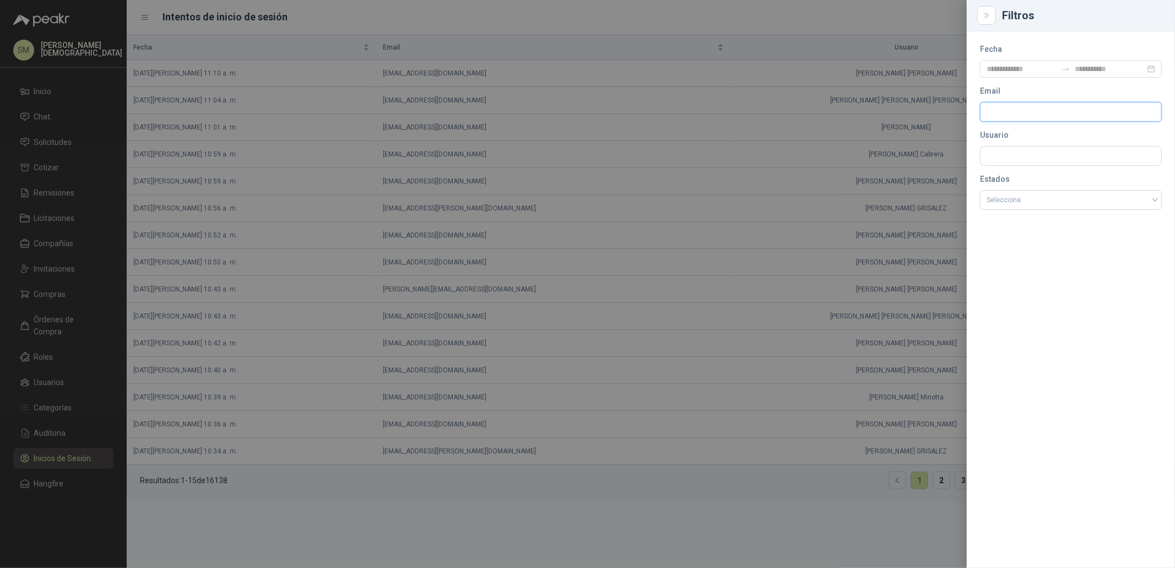
click at [1013, 114] on input "text" at bounding box center [1067, 111] width 160 height 19
click at [1012, 155] on input "text" at bounding box center [1071, 156] width 181 height 19
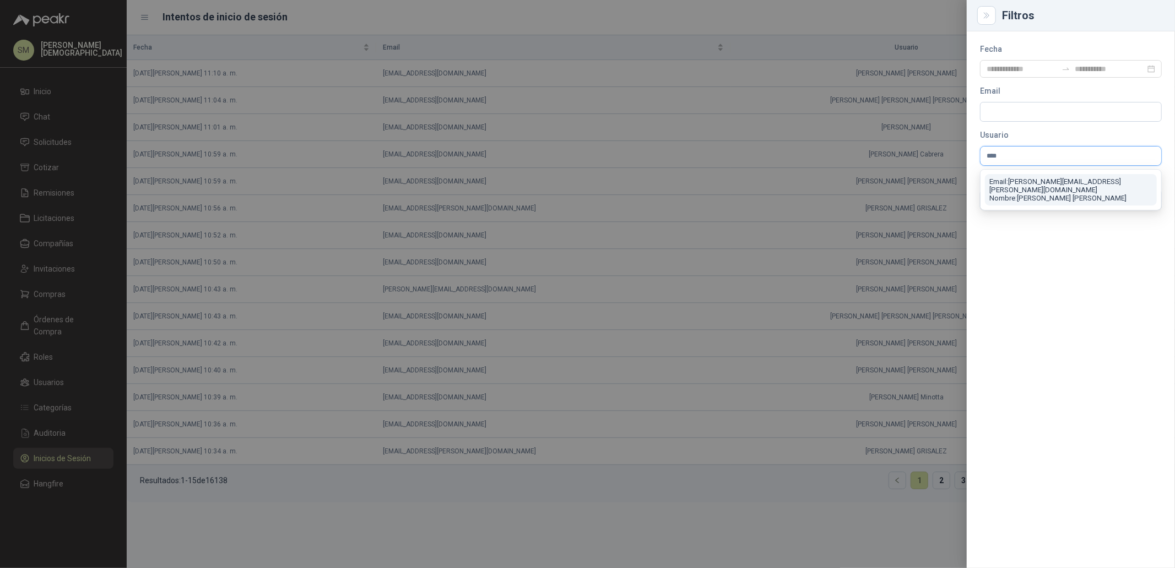
type input "****"
click at [1019, 193] on span "Email: [PERSON_NAME][EMAIL_ADDRESS][PERSON_NAME][DOMAIN_NAME] Nombre: [PERSON_N…" at bounding box center [1058, 189] width 137 height 25
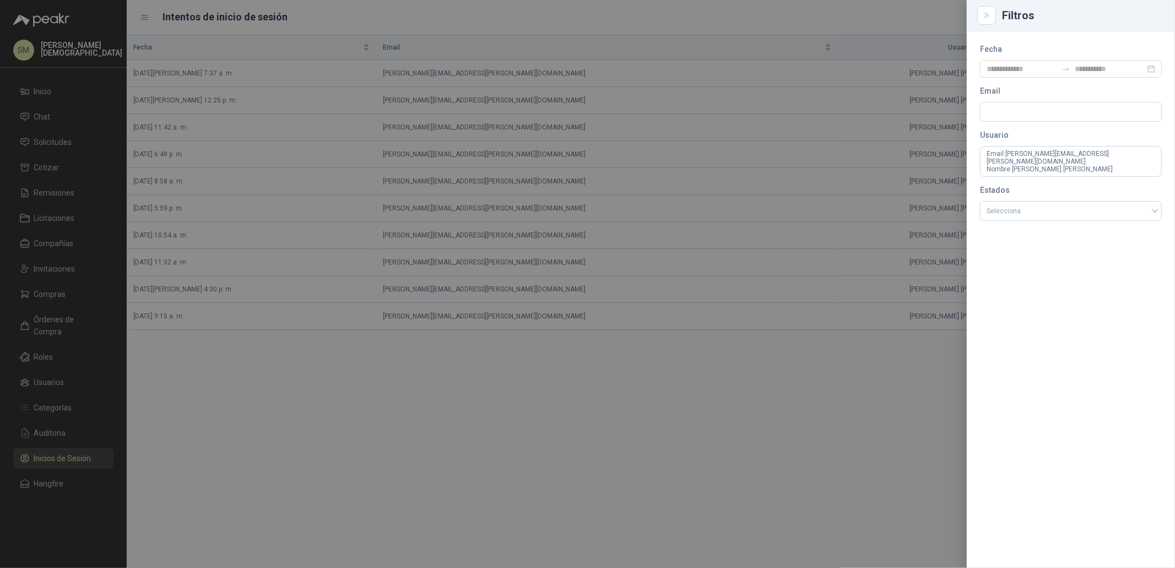
click at [659, 133] on div at bounding box center [587, 284] width 1175 height 568
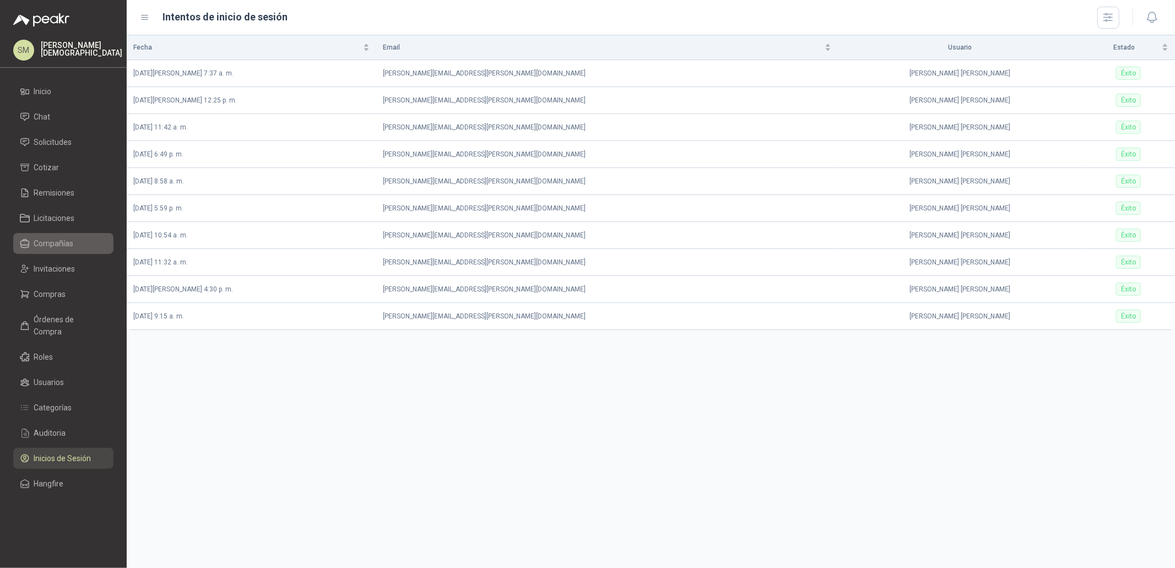
click at [60, 240] on span "Compañías" at bounding box center [54, 243] width 40 height 12
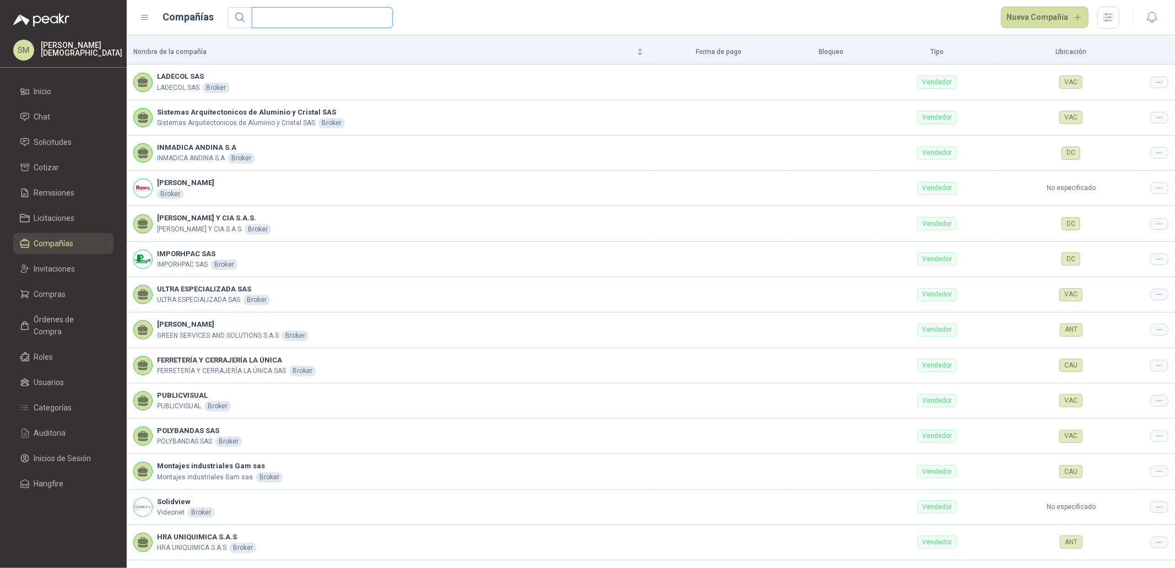
click at [303, 17] on input "text" at bounding box center [317, 18] width 119 height 20
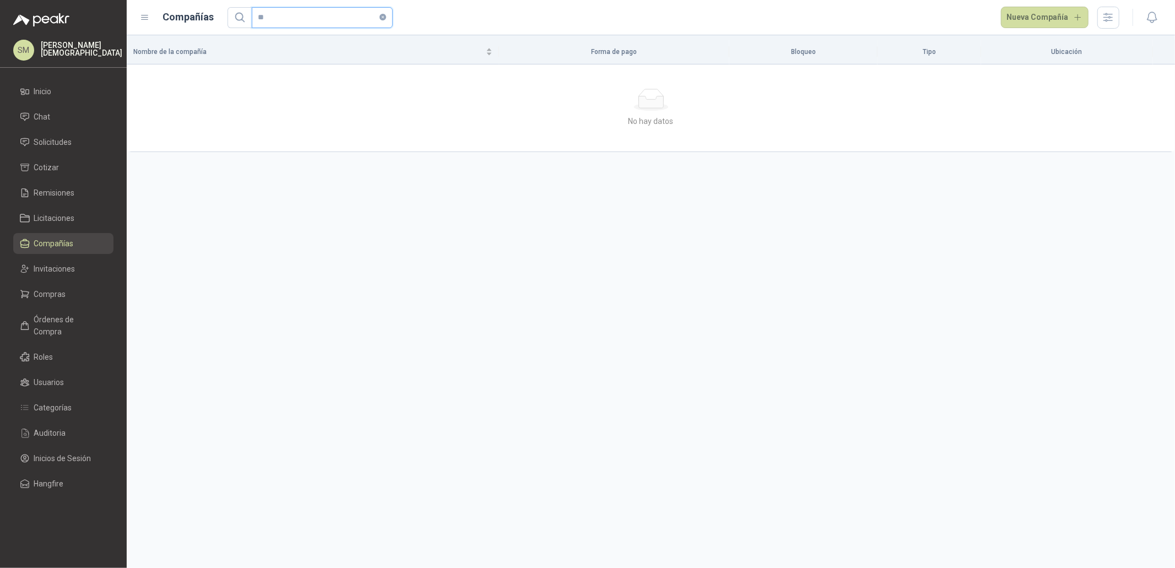
type input "*"
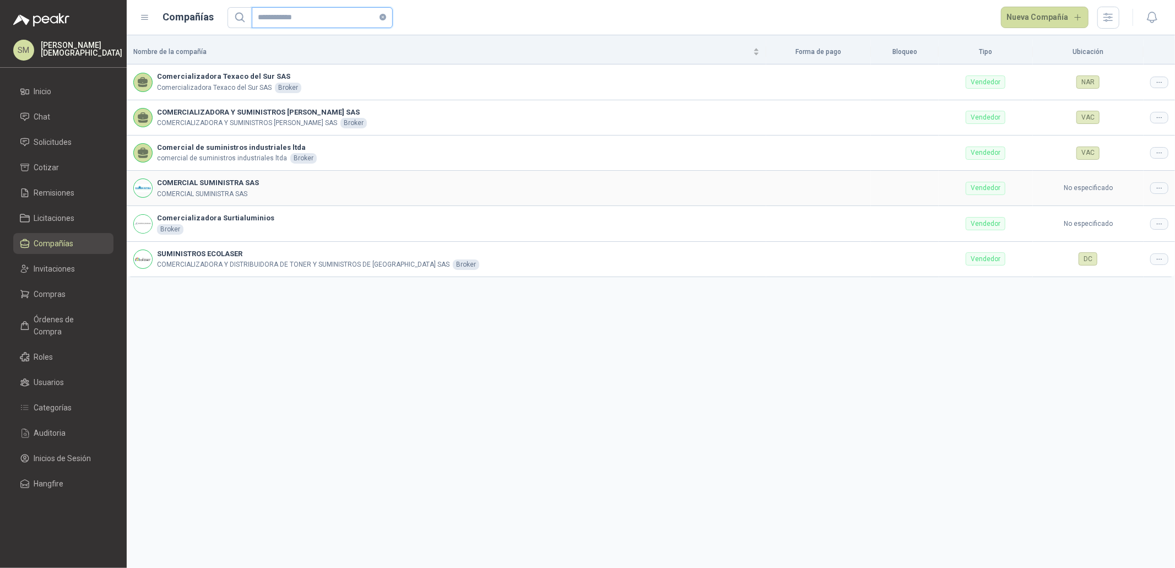
type input "**********"
click at [1155, 188] on div at bounding box center [1159, 188] width 18 height 12
click at [1134, 204] on span "Editar compañía" at bounding box center [1131, 208] width 57 height 12
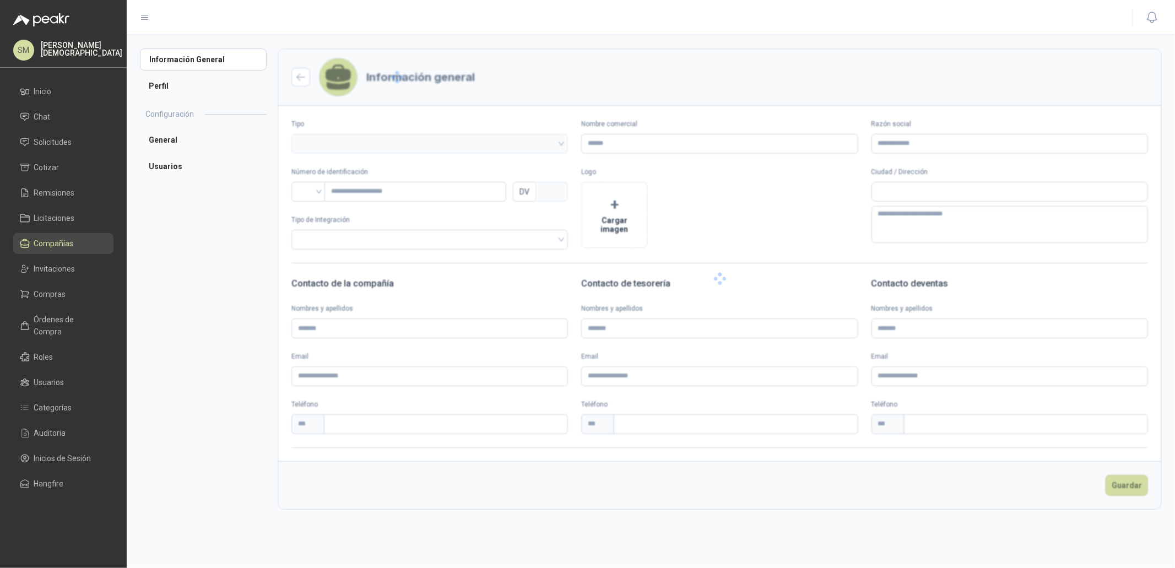
type input "**********"
type input "*********"
type input "*"
type input "**********"
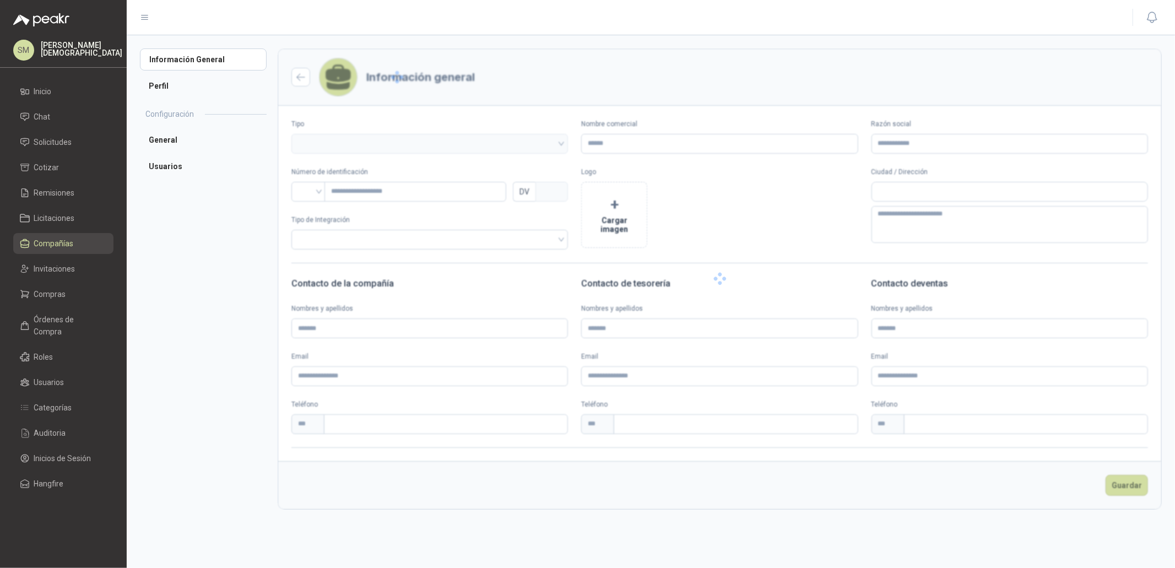
type input "**********"
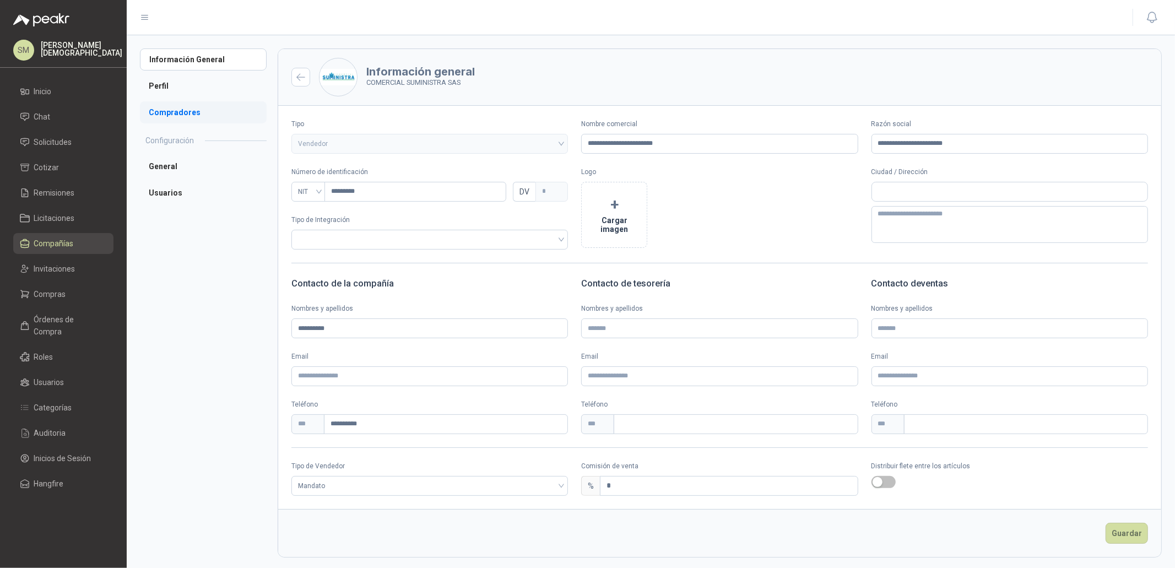
click at [191, 112] on li "Compradores" at bounding box center [203, 112] width 127 height 22
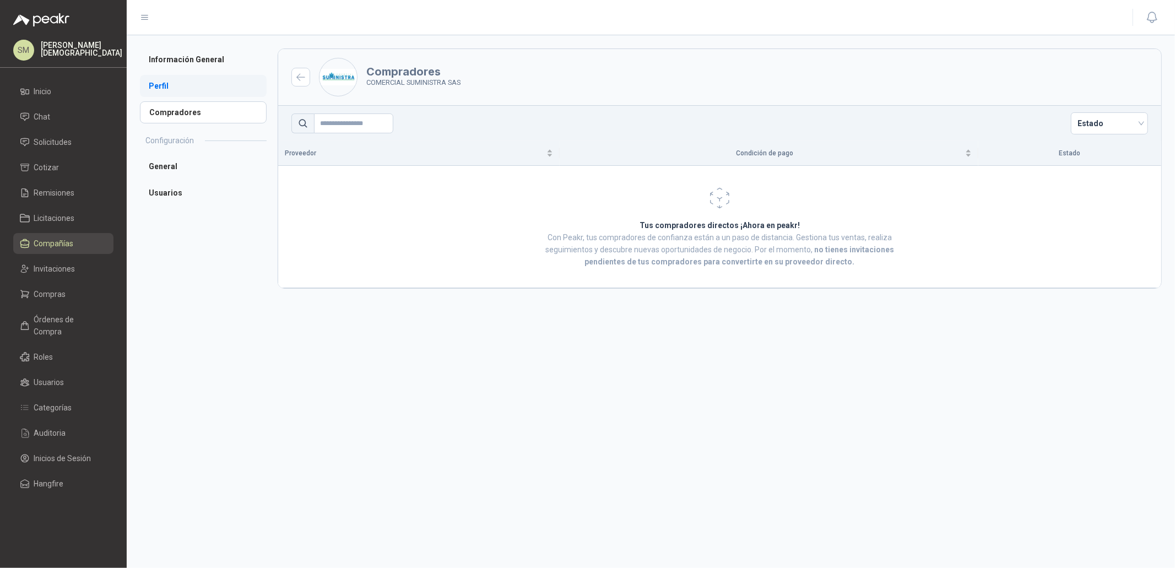
click at [186, 85] on li "Perfil" at bounding box center [203, 86] width 127 height 22
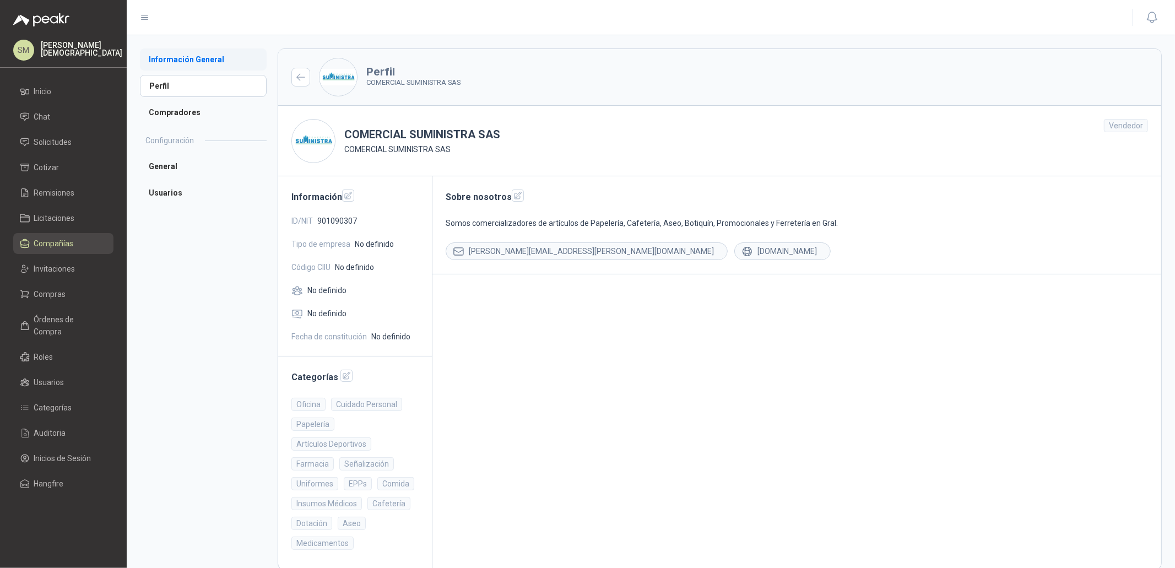
click at [213, 65] on li "Información General" at bounding box center [203, 59] width 127 height 22
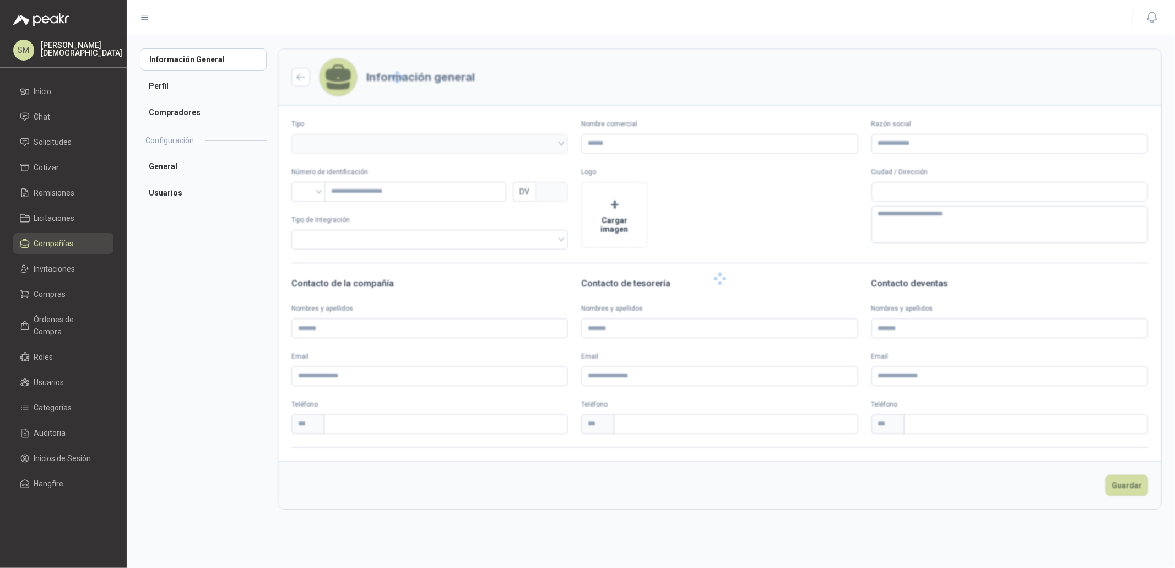
type input "**********"
type input "*********"
type input "*"
type input "**********"
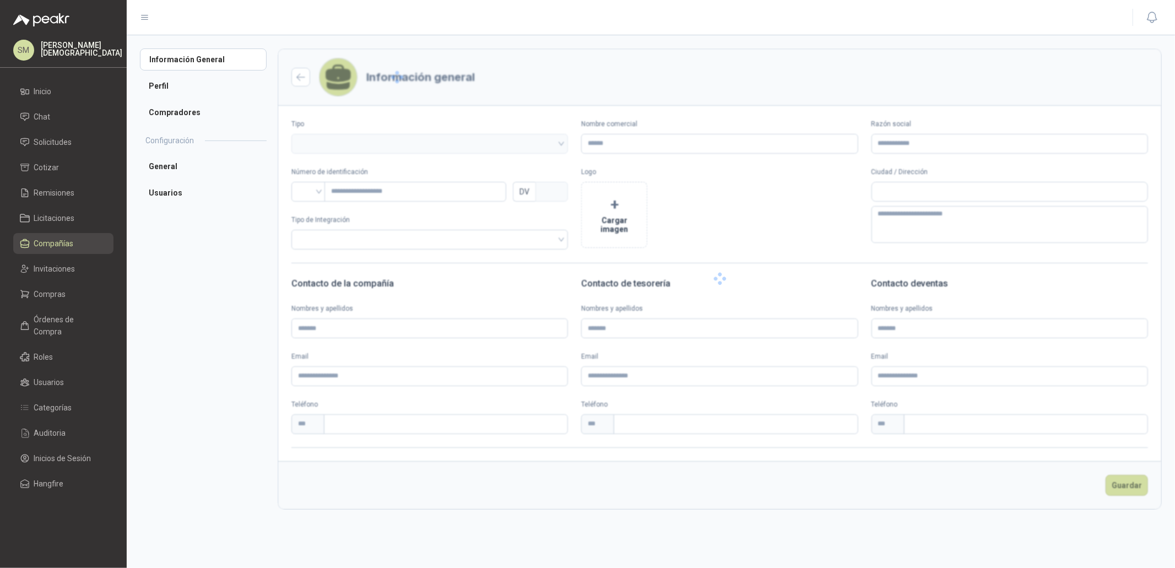
type input "**********"
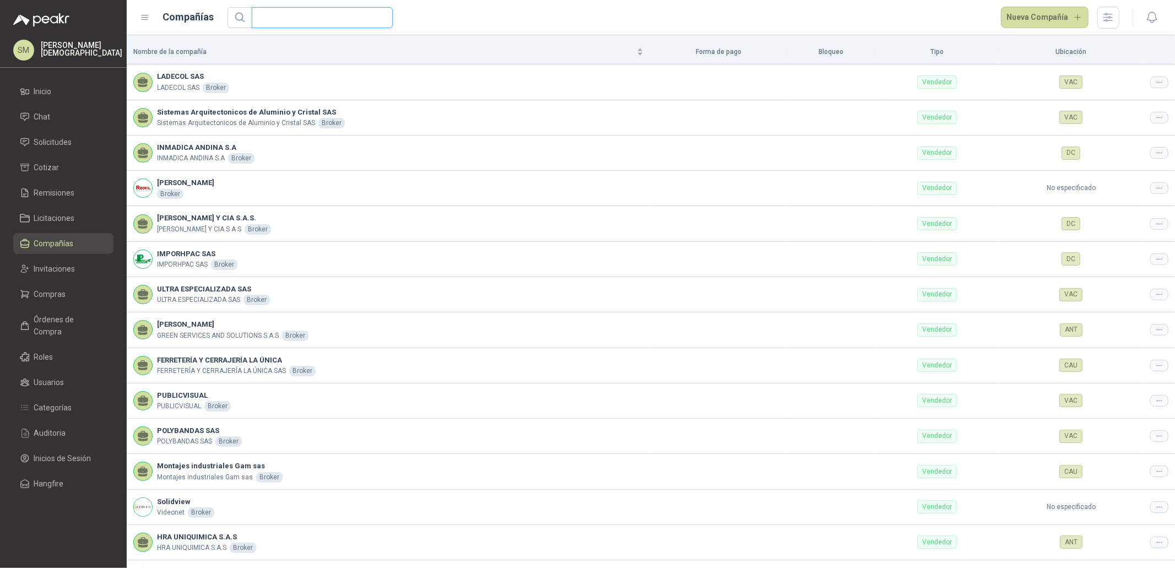
click at [299, 21] on input "text" at bounding box center [317, 18] width 119 height 20
